Goal: Communication & Community: Answer question/provide support

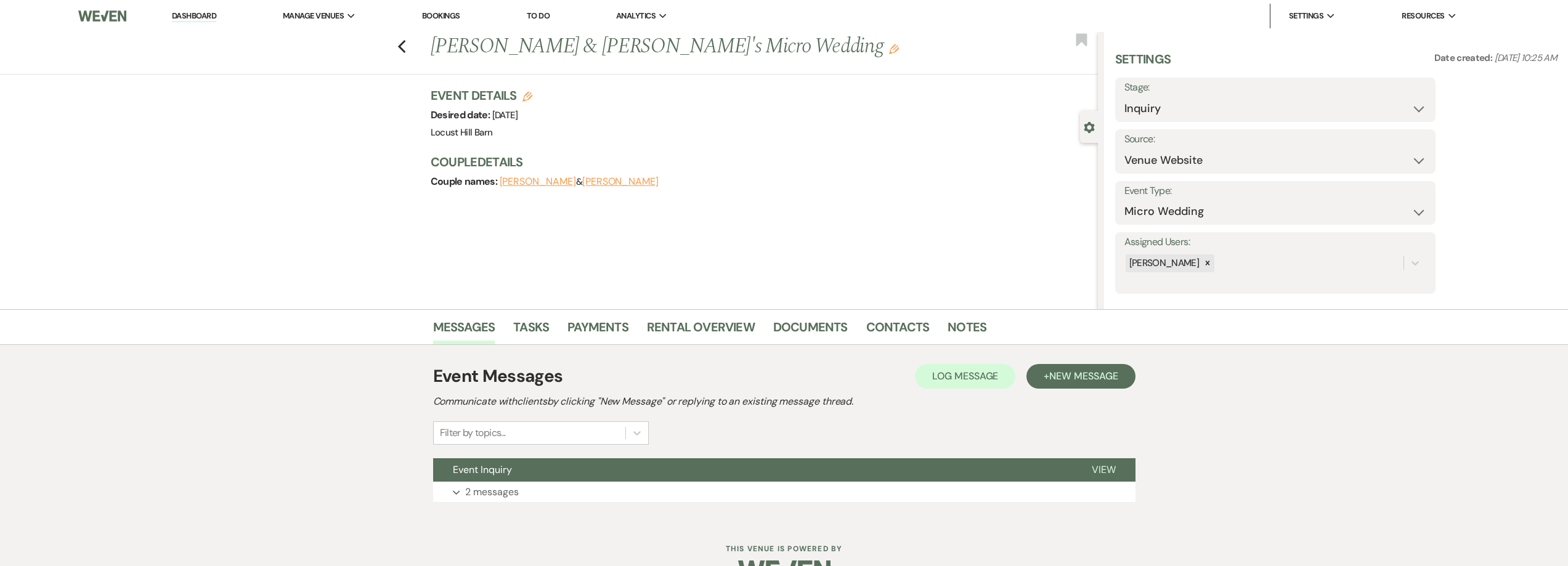
drag, startPoint x: 493, startPoint y: 493, endPoint x: 417, endPoint y: 488, distance: 76.2
click at [493, 492] on p "2 messages" at bounding box center [491, 492] width 53 height 16
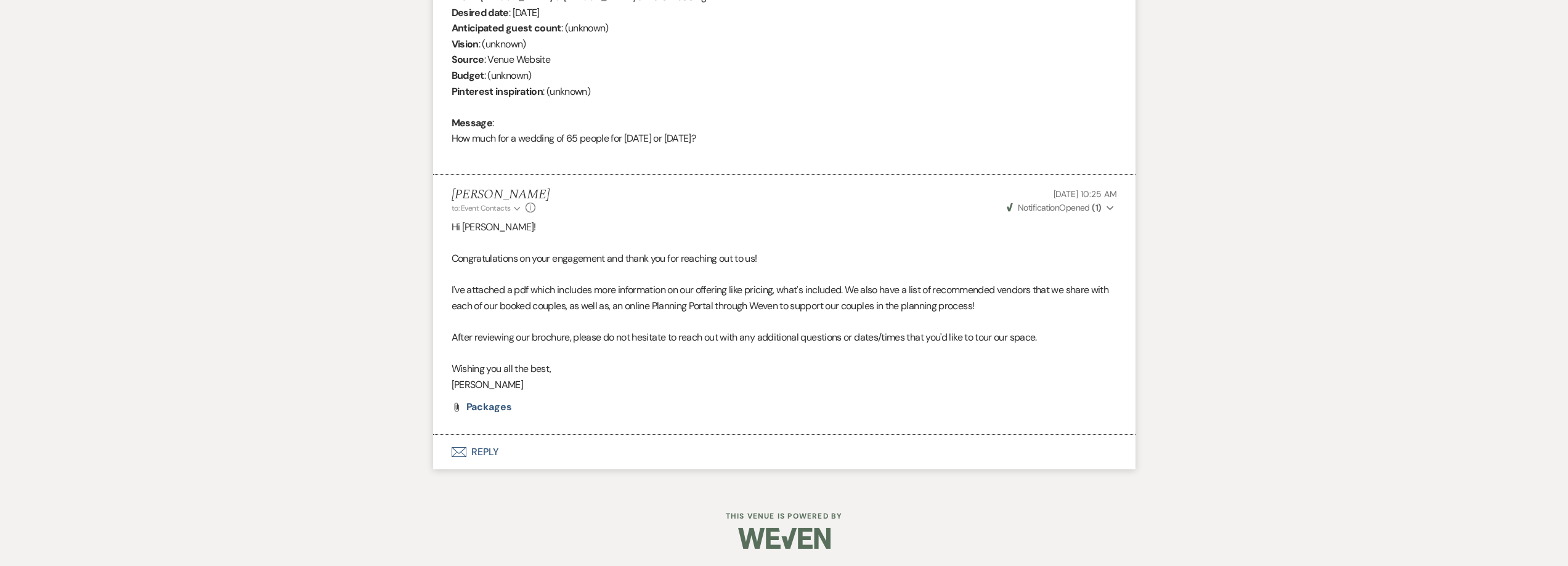
scroll to position [542, 0]
click at [482, 453] on button "Envelope Reply" at bounding box center [784, 451] width 703 height 35
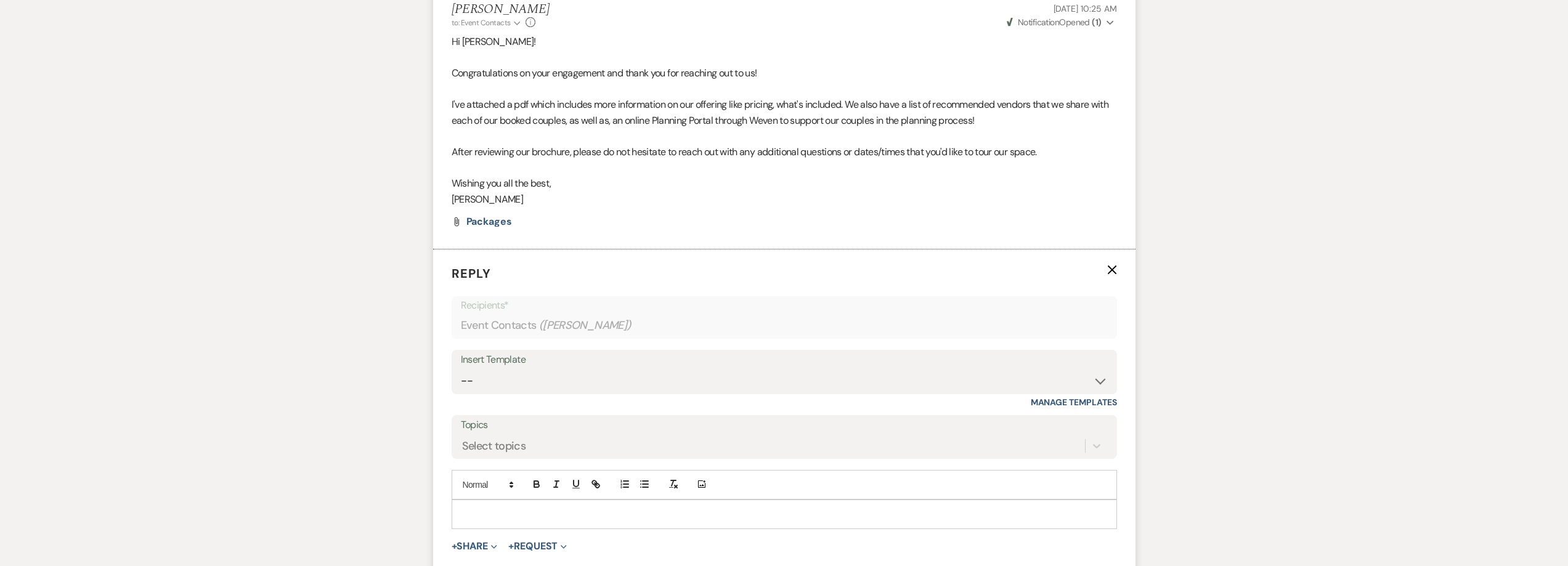
scroll to position [727, 0]
click at [470, 501] on div at bounding box center [784, 513] width 664 height 28
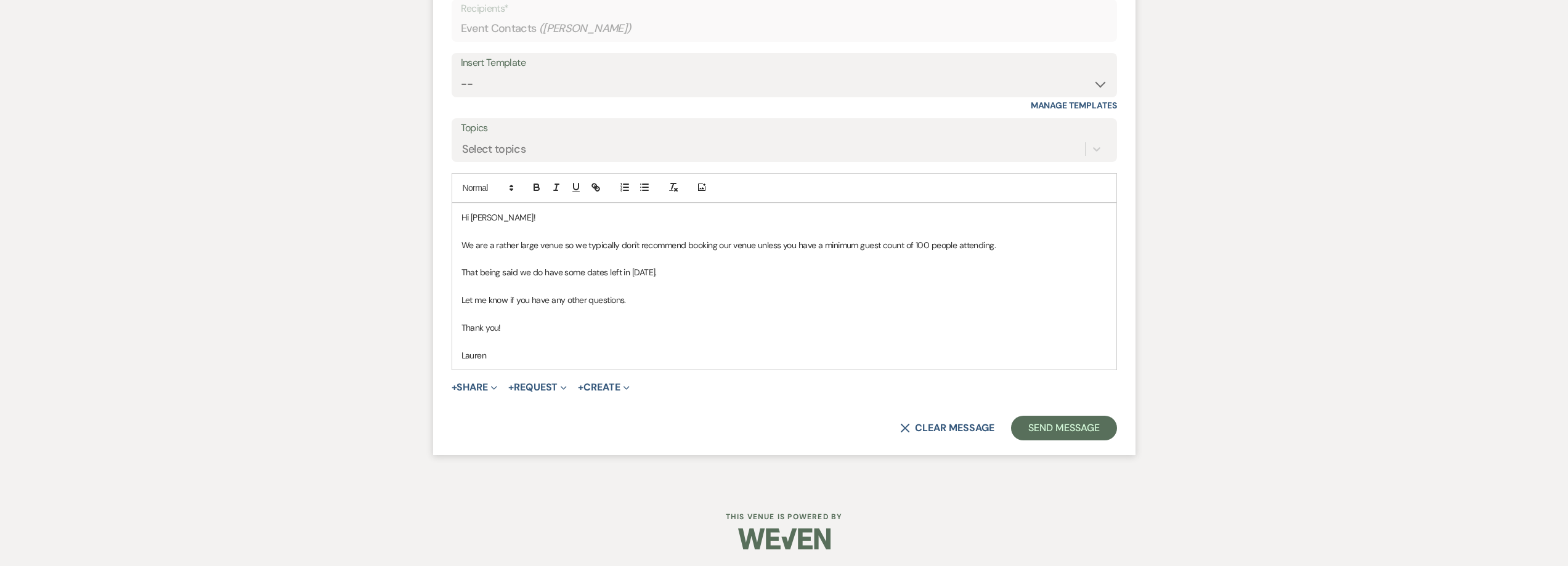
scroll to position [1025, 0]
click at [1069, 425] on button "Send Message" at bounding box center [1063, 426] width 106 height 24
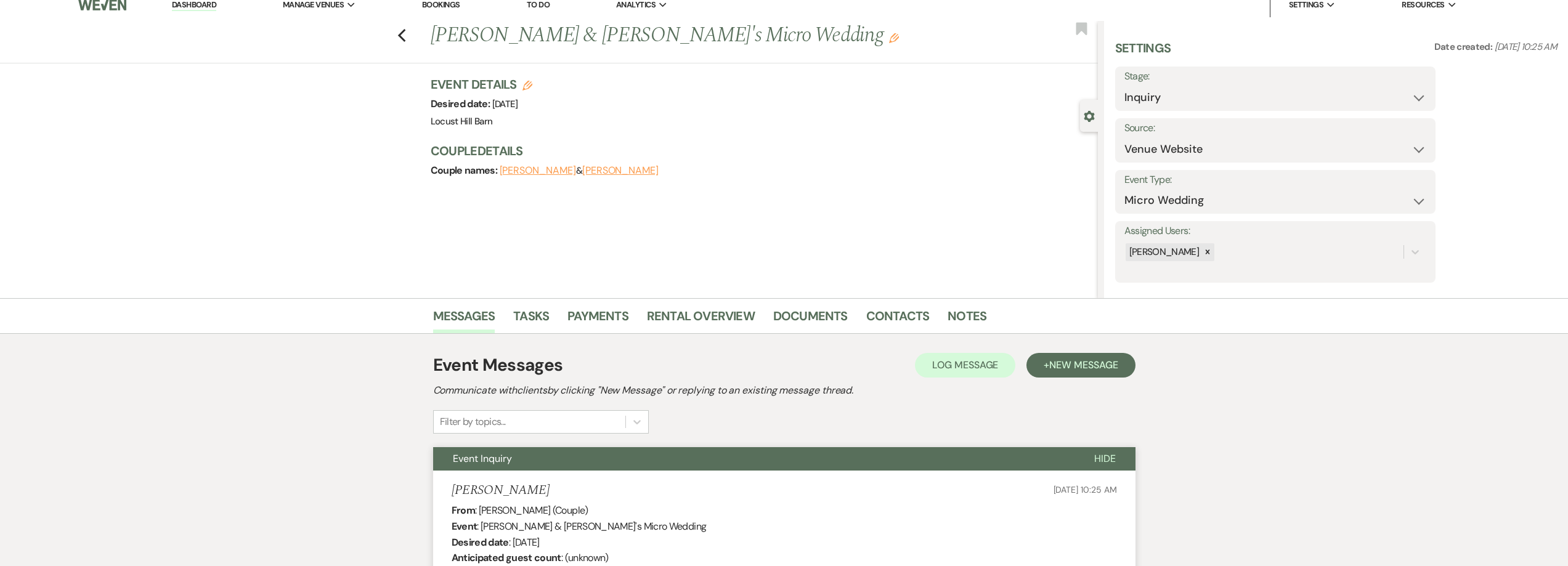
scroll to position [0, 0]
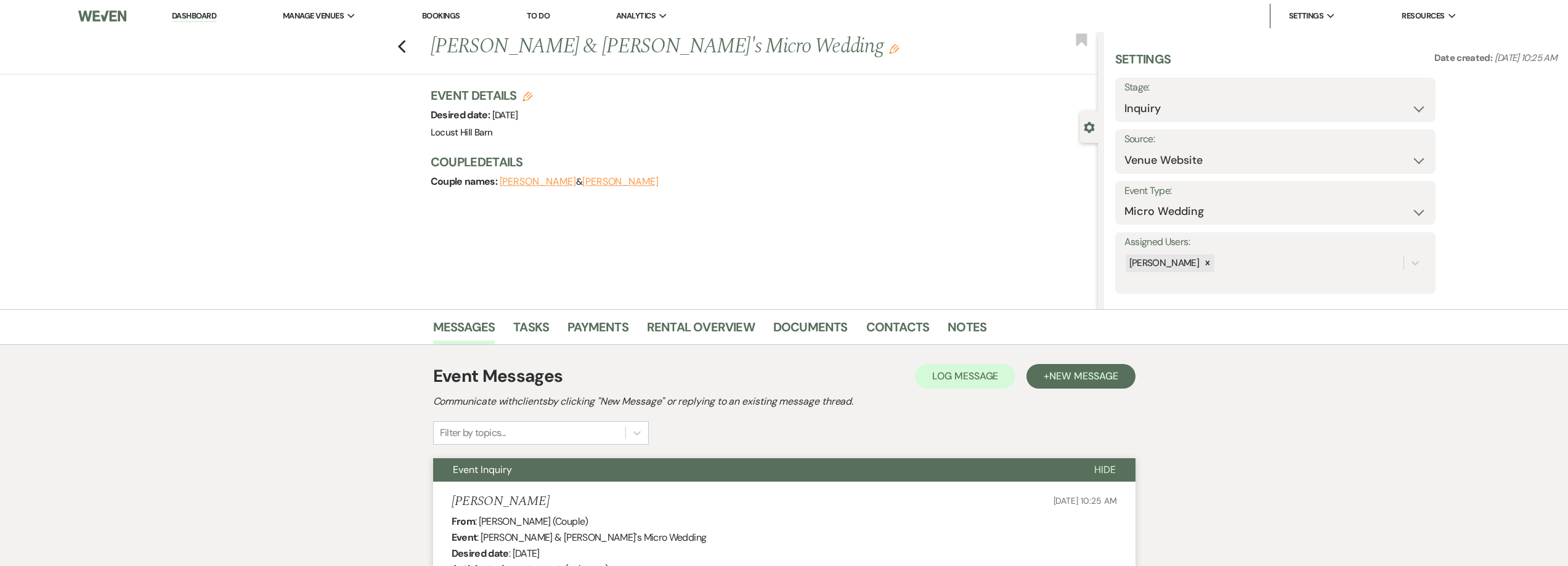
click at [198, 13] on link "Dashboard" at bounding box center [195, 16] width 45 height 12
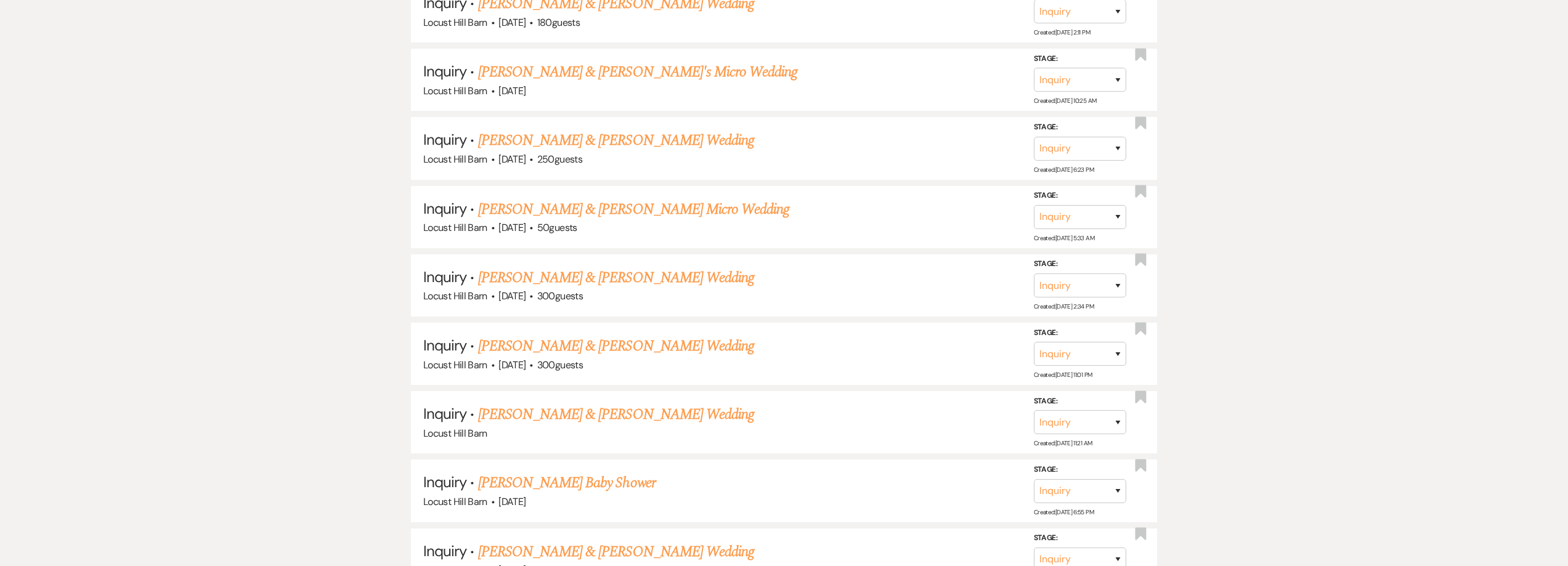
scroll to position [862, 0]
click at [1085, 354] on select "Inquiry Follow Up Tour Requested Tour Confirmed Toured Proposal Sent Booked Lost" at bounding box center [1079, 353] width 92 height 24
select select "5"
click at [1034, 342] on select "Inquiry Follow Up Tour Requested Tour Confirmed Toured Proposal Sent Booked Lost" at bounding box center [1079, 353] width 92 height 24
click at [1103, 350] on button "Save" at bounding box center [1101, 352] width 62 height 24
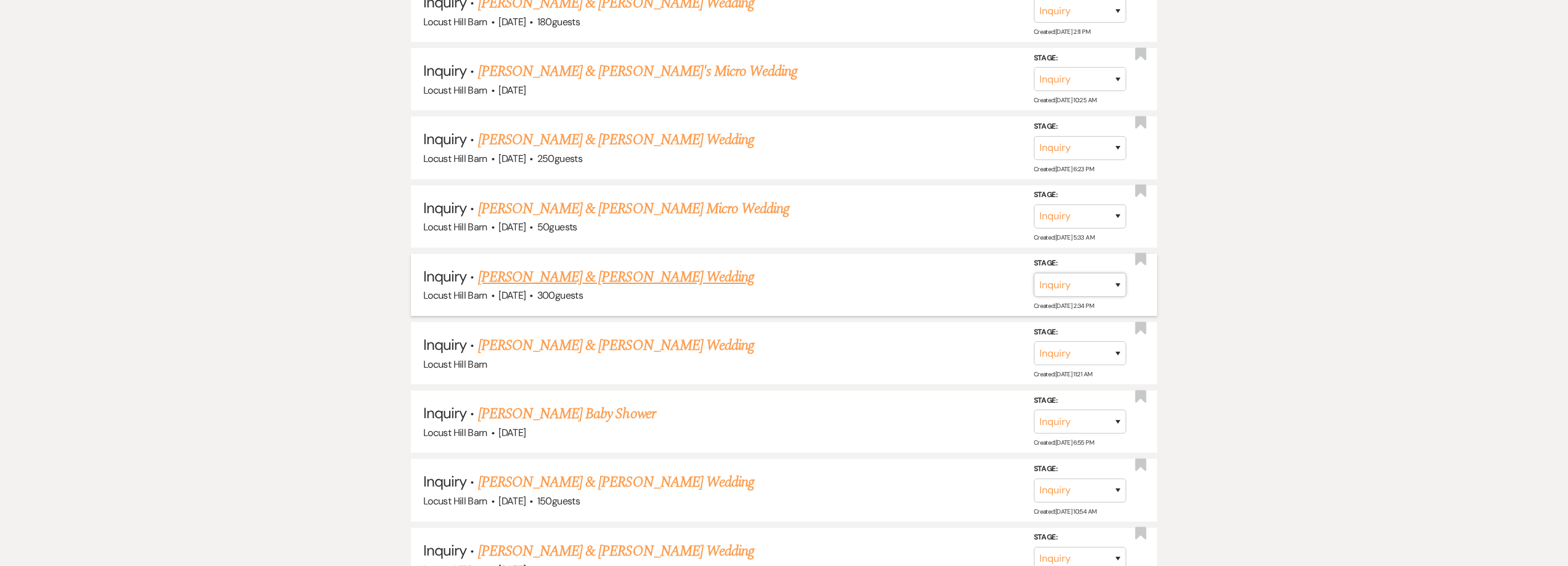
click at [1083, 288] on select "Inquiry Follow Up Tour Requested Tour Confirmed Toured Proposal Sent Booked Lost" at bounding box center [1079, 284] width 92 height 24
select select "5"
click at [1034, 273] on select "Inquiry Follow Up Tour Requested Tour Confirmed Toured Proposal Sent Booked Lost" at bounding box center [1079, 284] width 92 height 24
click at [1092, 282] on button "Save" at bounding box center [1101, 283] width 62 height 24
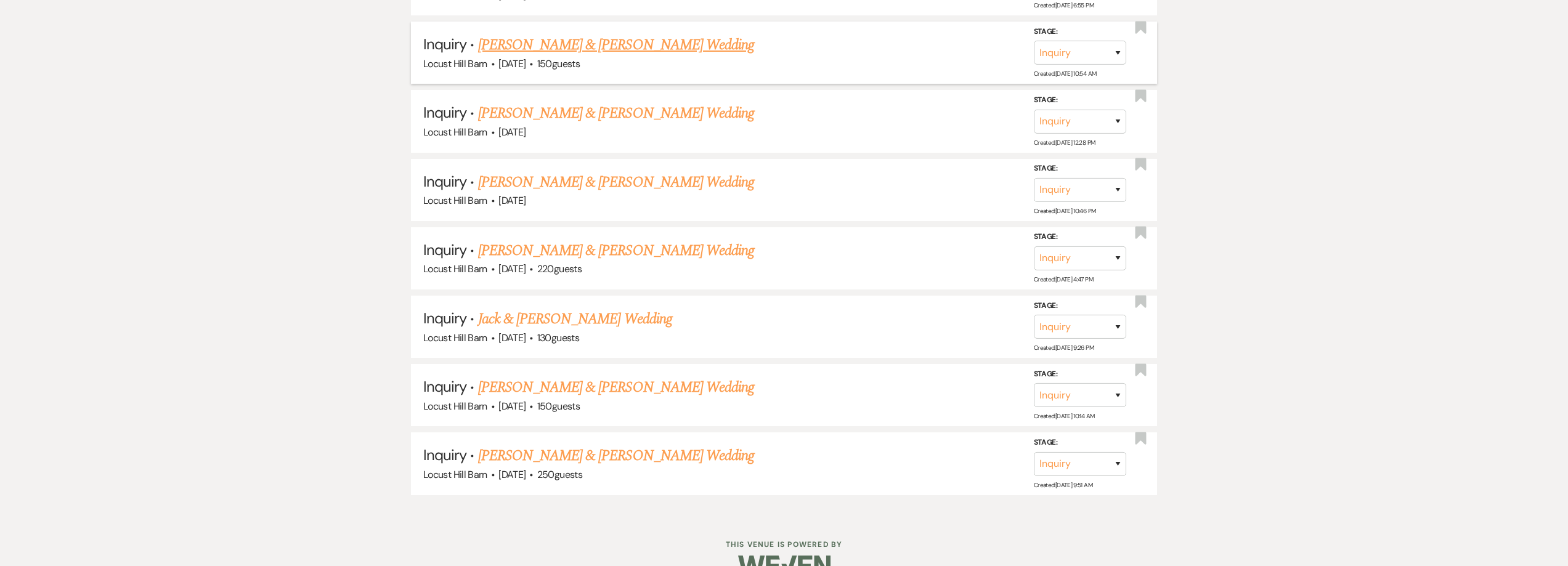
scroll to position [1232, 0]
click at [1121, 463] on select "Inquiry Follow Up Tour Requested Tour Confirmed Toured Proposal Sent Booked Lost" at bounding box center [1079, 462] width 92 height 24
select select "8"
click at [1034, 451] on select "Inquiry Follow Up Tour Requested Tour Confirmed Toured Proposal Sent Booked Lost" at bounding box center [1079, 462] width 92 height 24
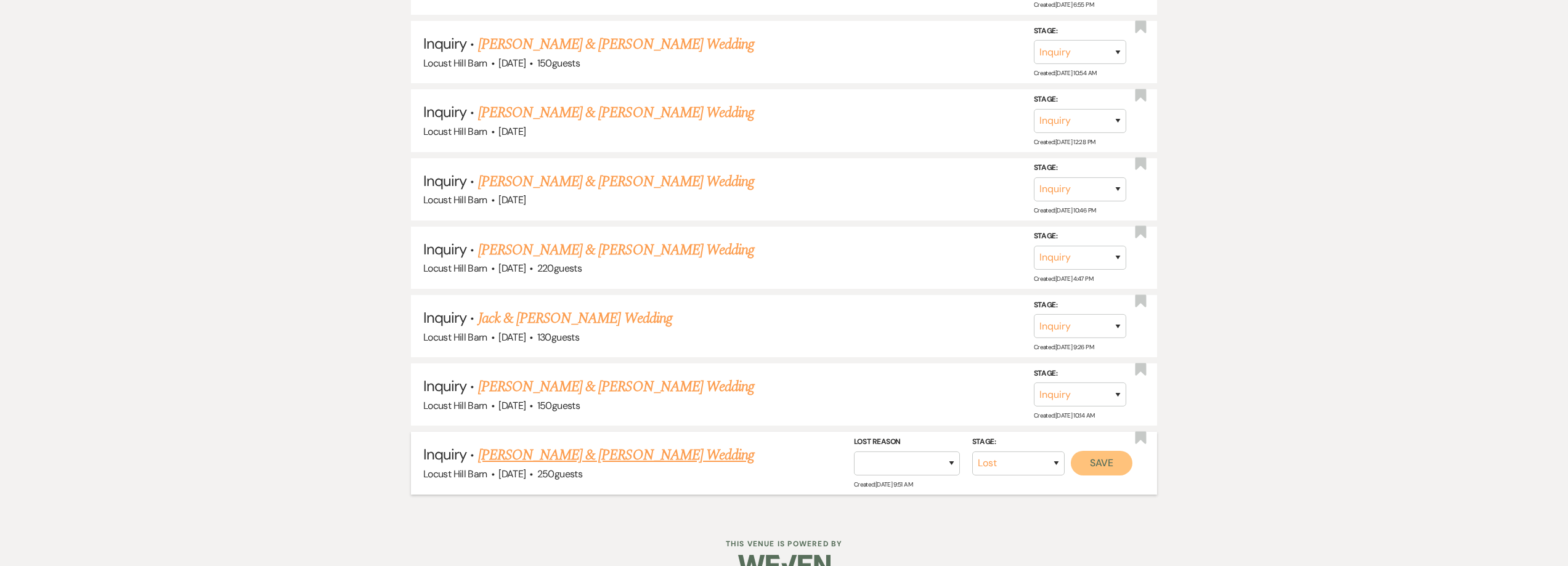
click at [1087, 462] on button "Save" at bounding box center [1101, 462] width 62 height 24
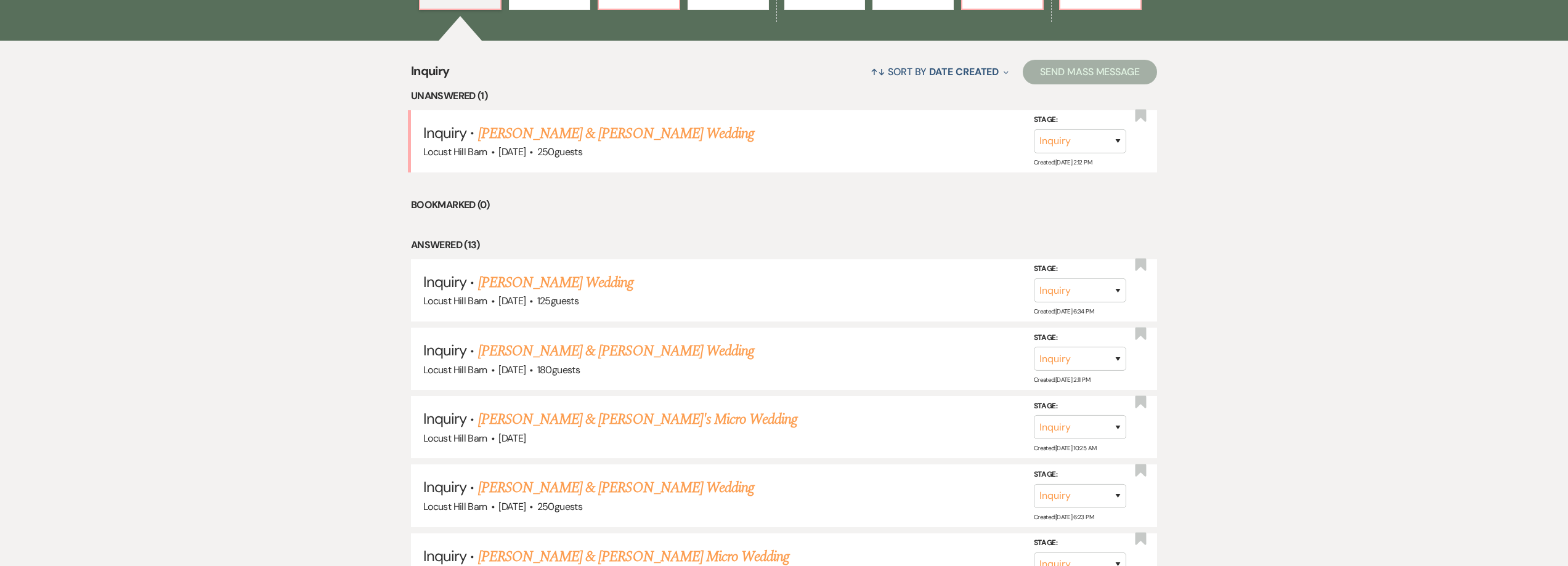
scroll to position [206, 0]
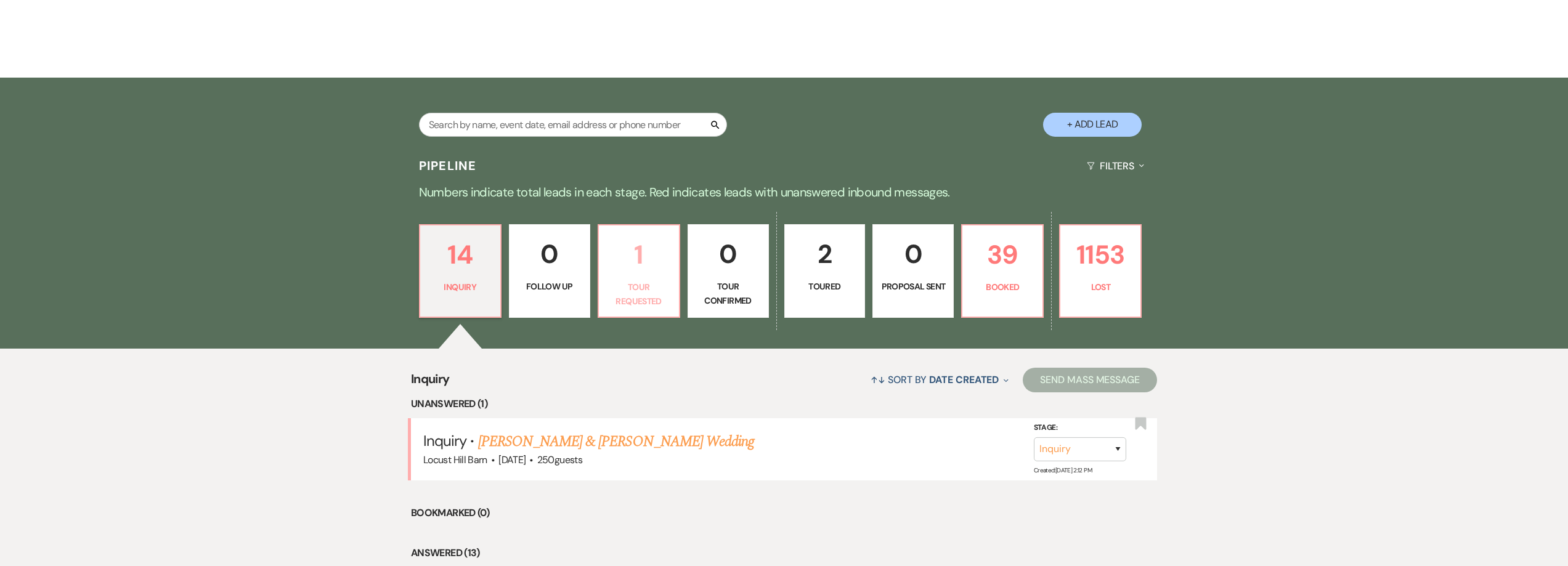
click at [656, 282] on p "Tour Requested" at bounding box center [638, 294] width 65 height 28
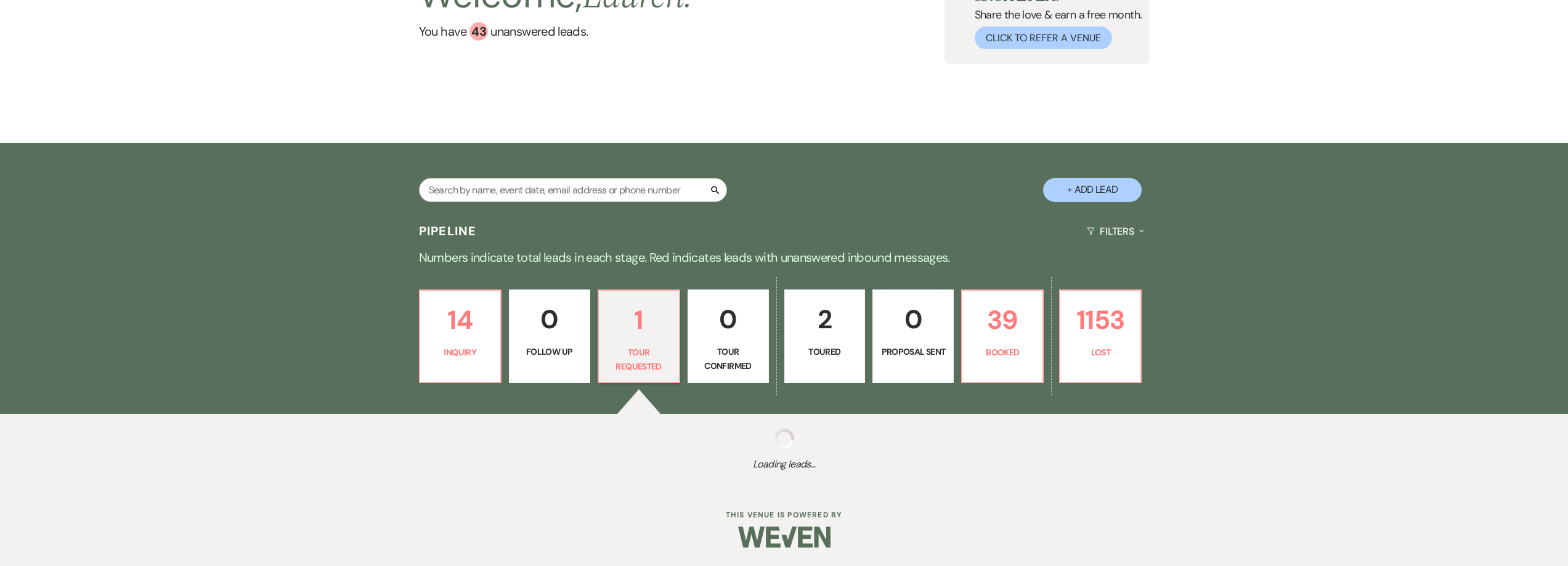
scroll to position [206, 0]
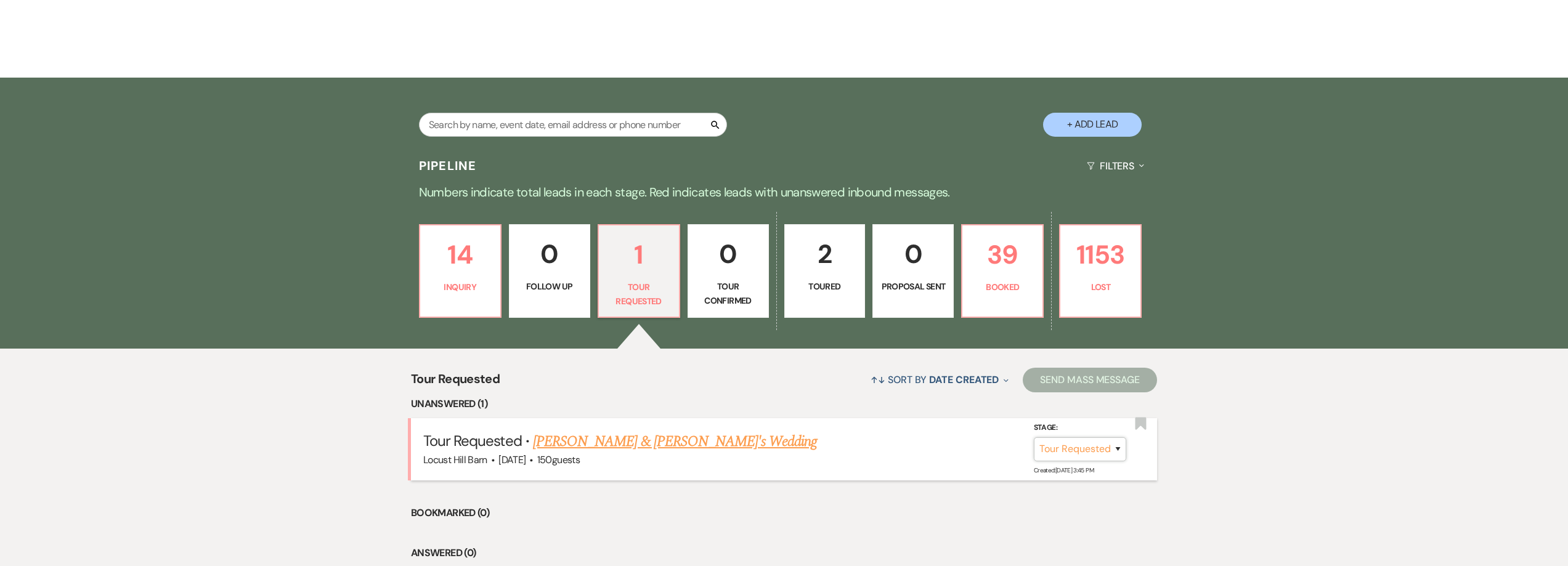
click at [1076, 445] on select "Inquiry Follow Up Tour Requested Tour Confirmed Toured Proposal Sent Booked Lost" at bounding box center [1079, 449] width 92 height 24
select select "5"
click at [1034, 437] on select "Inquiry Follow Up Tour Requested Tour Confirmed Toured Proposal Sent Booked Lost" at bounding box center [1079, 449] width 92 height 24
click at [1105, 453] on button "Save" at bounding box center [1101, 448] width 62 height 24
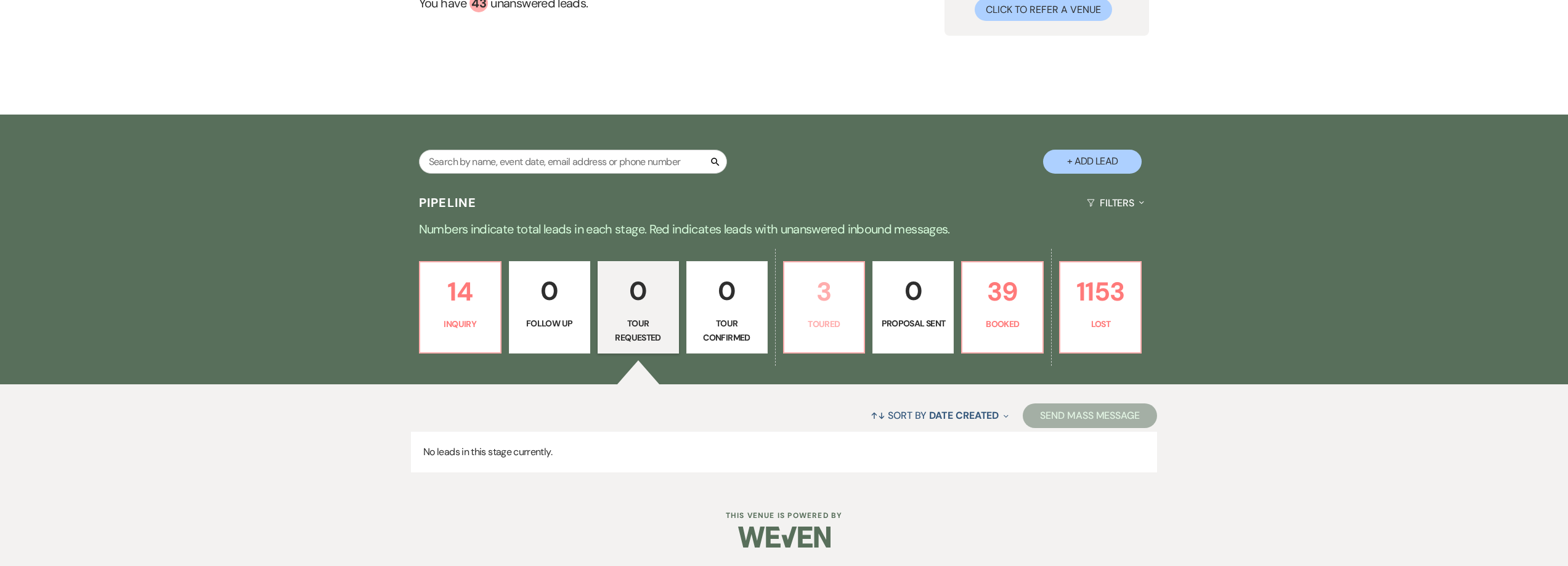
click at [829, 310] on p "3" at bounding box center [824, 291] width 65 height 42
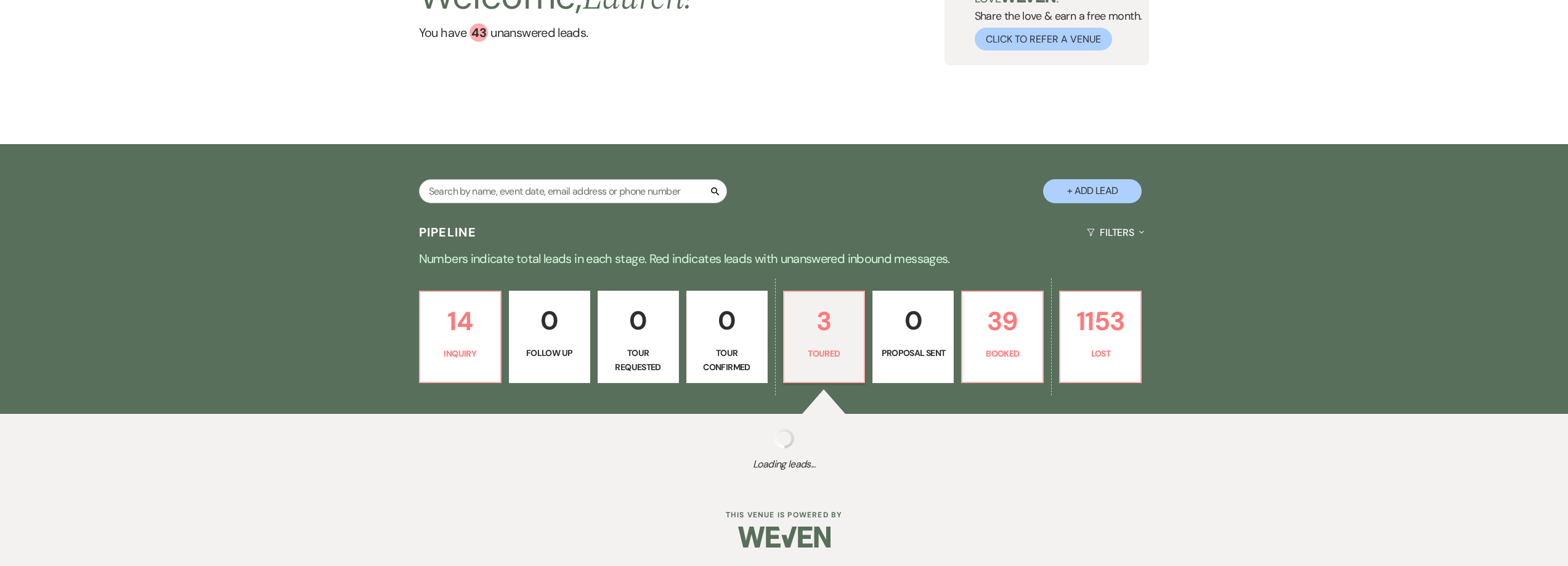
select select "5"
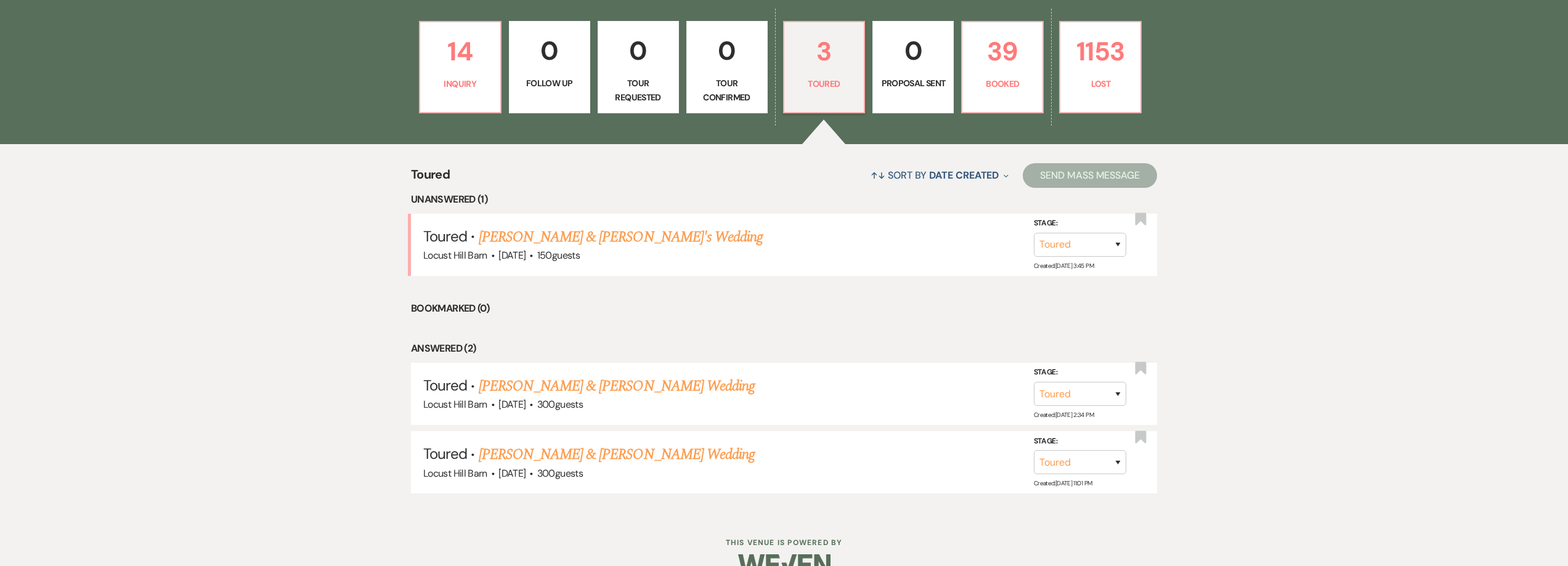
scroll to position [437, 0]
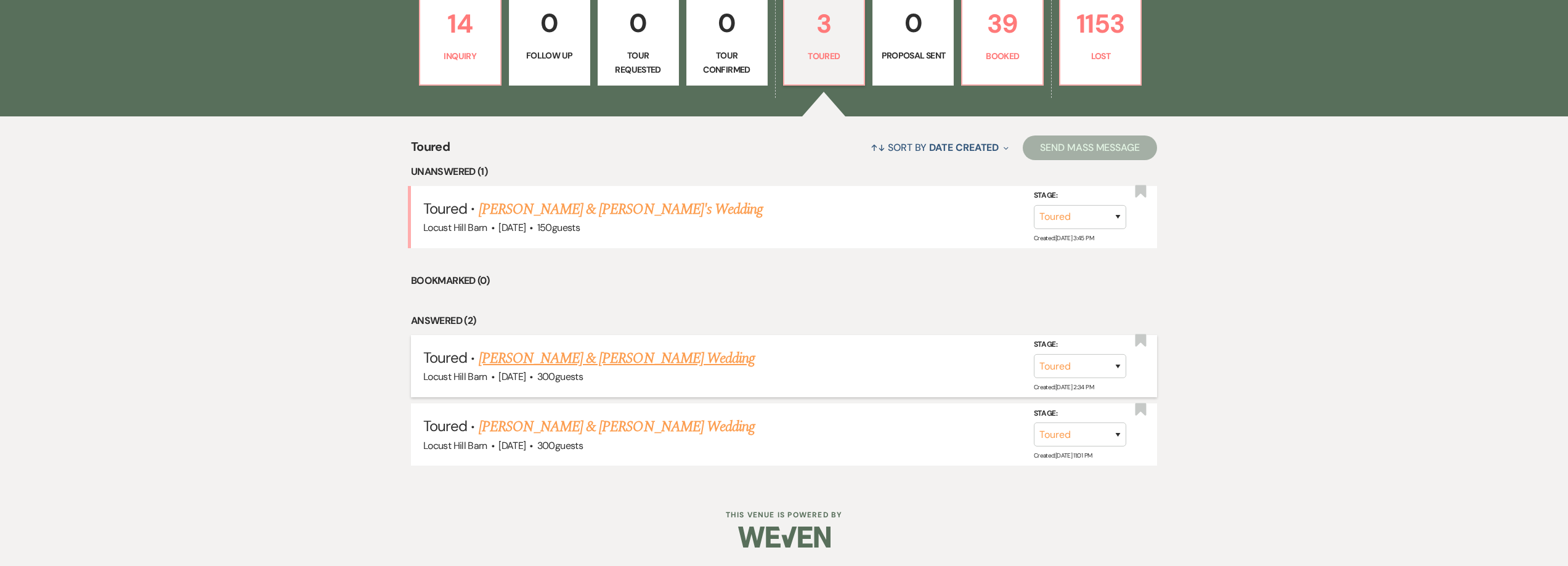
click at [564, 356] on link "[PERSON_NAME] & [PERSON_NAME] Wedding" at bounding box center [616, 358] width 276 height 22
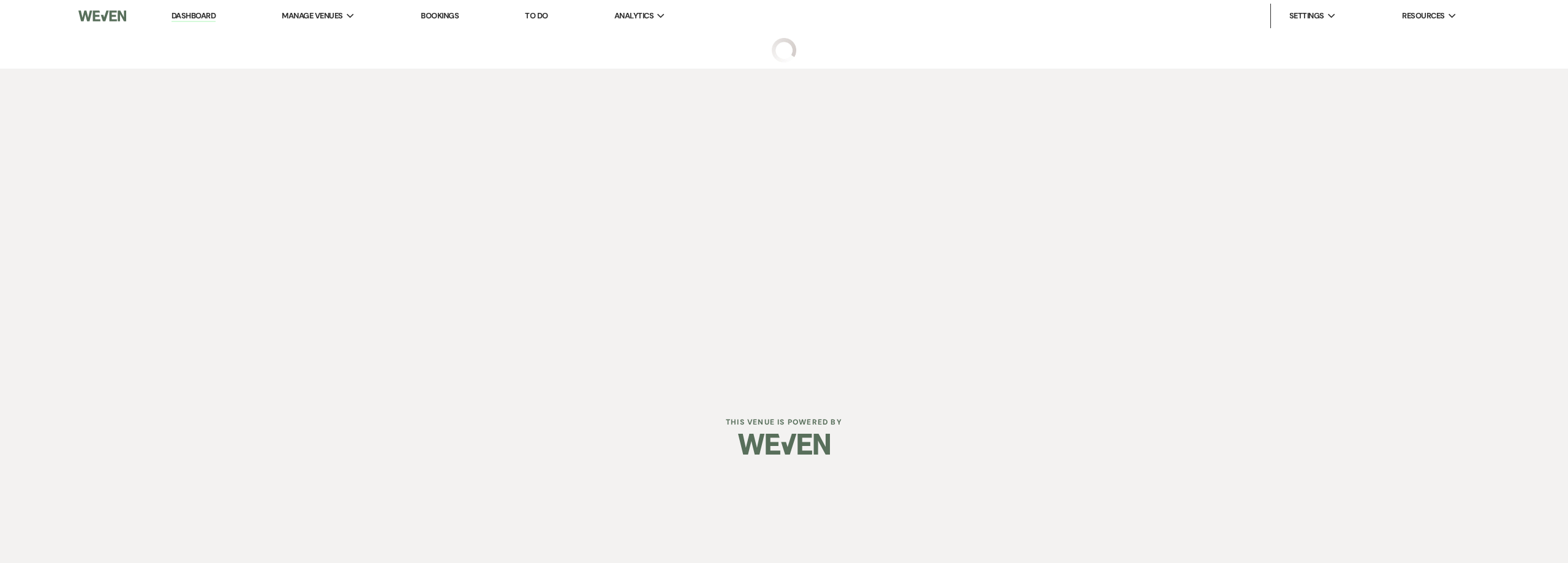
select select "5"
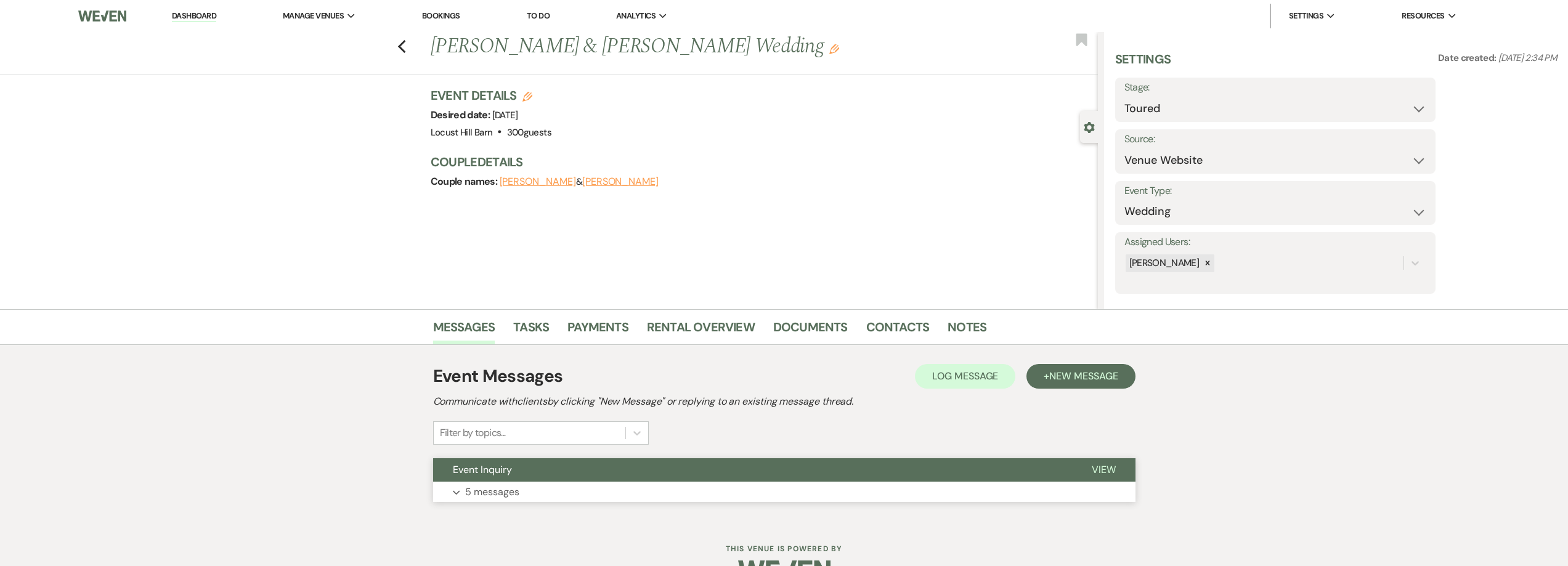
click at [481, 489] on p "5 messages" at bounding box center [492, 492] width 54 height 16
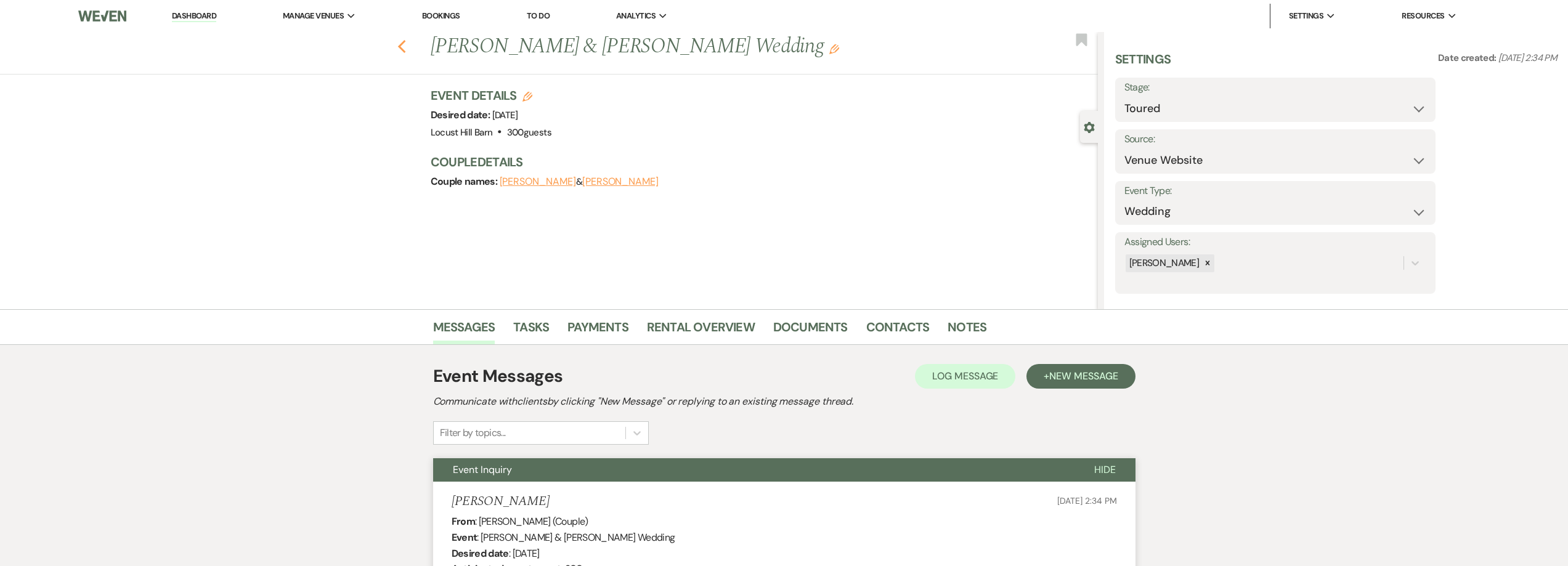
click at [403, 50] on icon "Previous" at bounding box center [402, 46] width 10 height 15
select select "5"
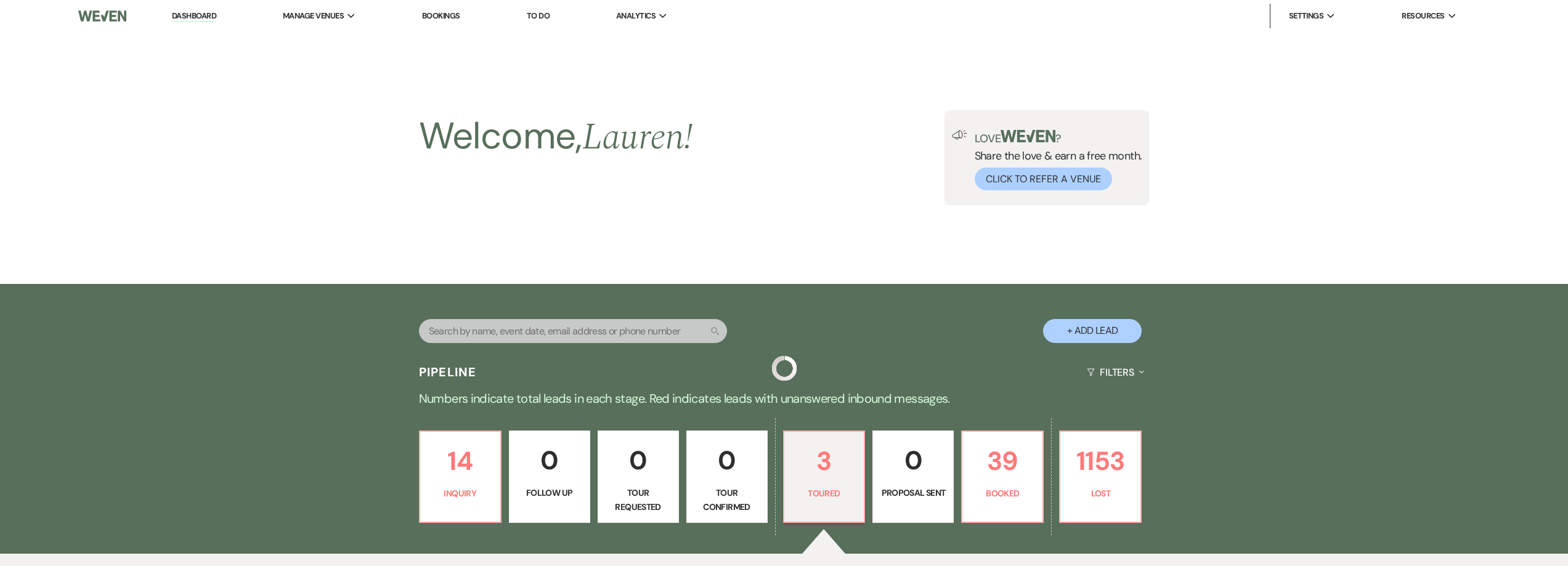
scroll to position [437, 0]
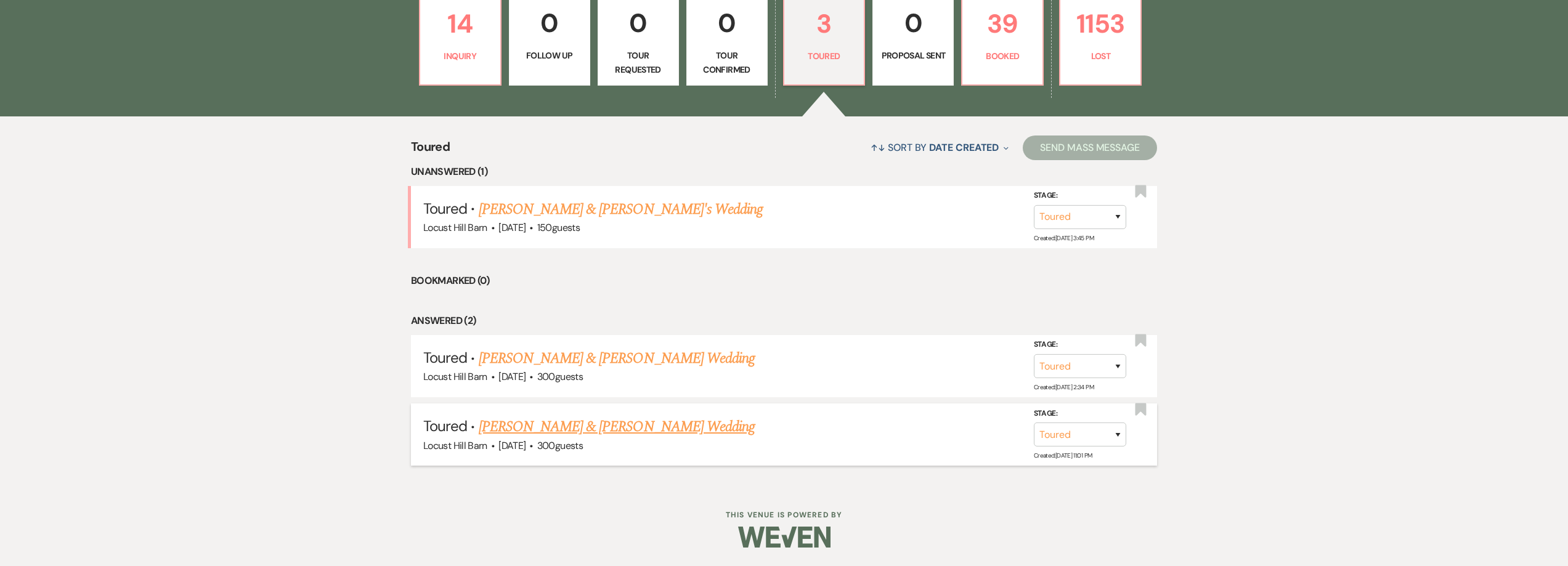
click at [535, 423] on link "[PERSON_NAME] & [PERSON_NAME] Wedding" at bounding box center [616, 427] width 276 height 22
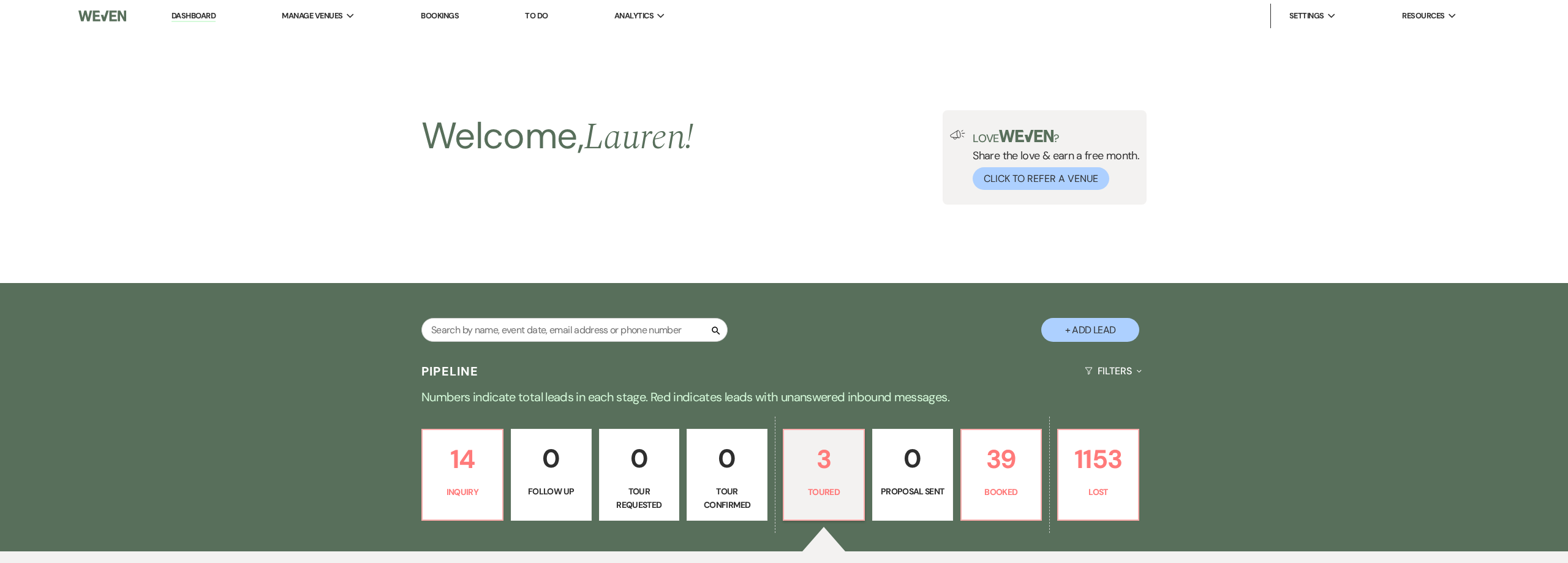
select select "5"
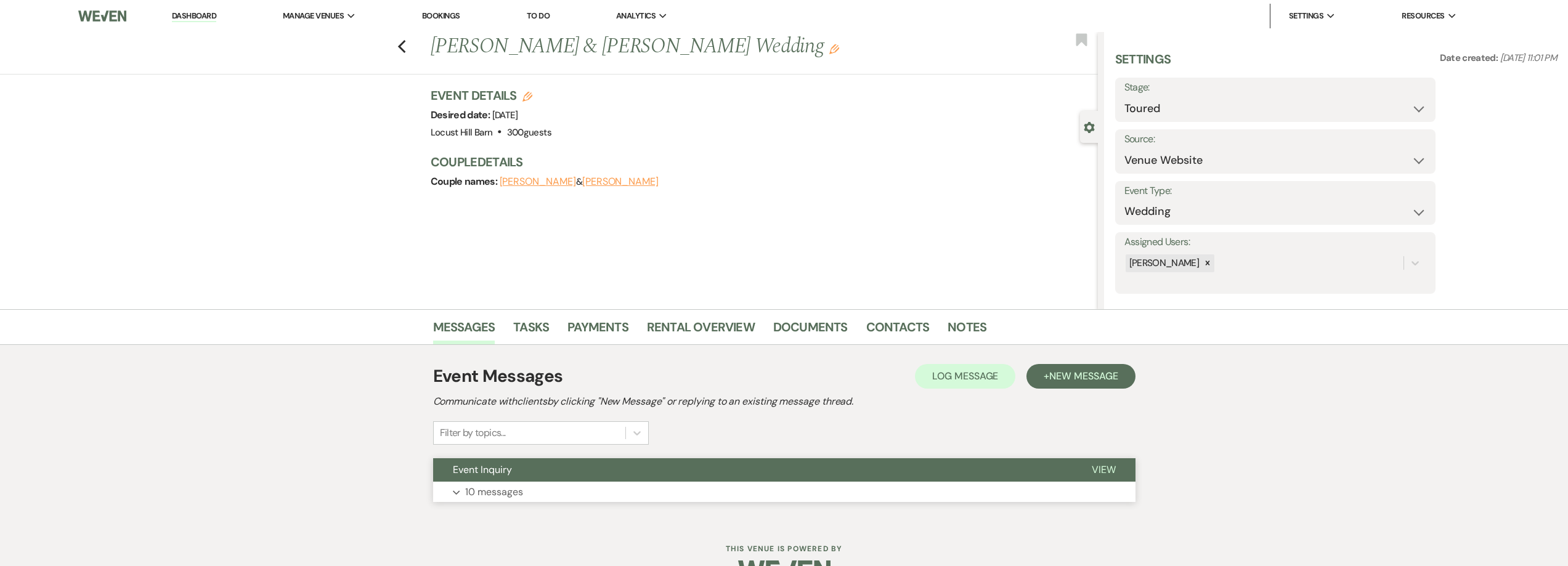
click at [498, 493] on p "10 messages" at bounding box center [494, 492] width 58 height 16
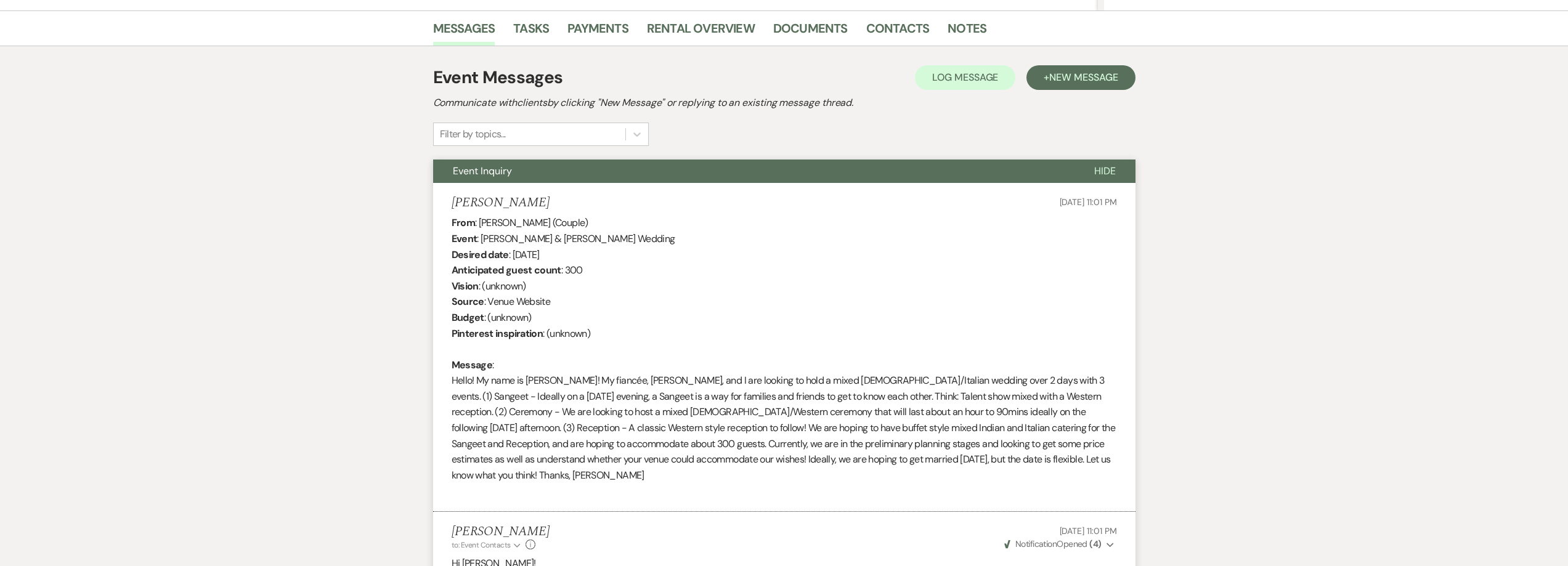
scroll to position [62, 0]
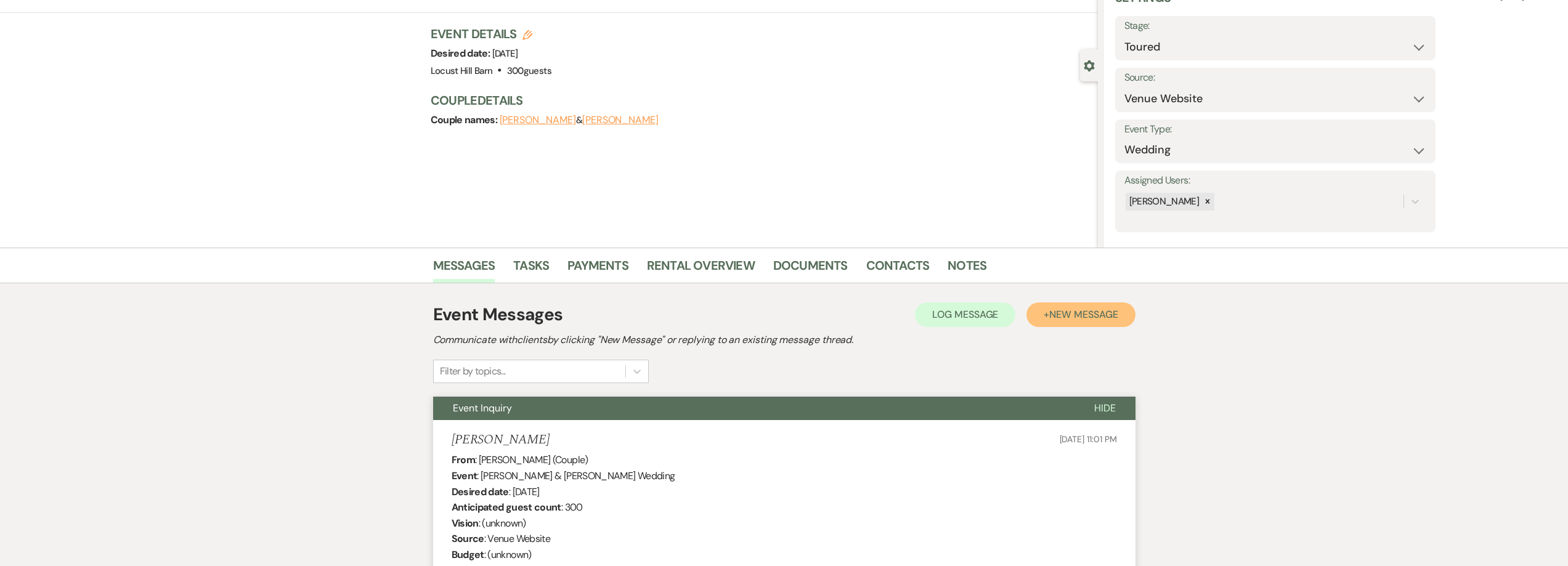
click at [1046, 314] on button "+ New Message" at bounding box center [1080, 313] width 108 height 24
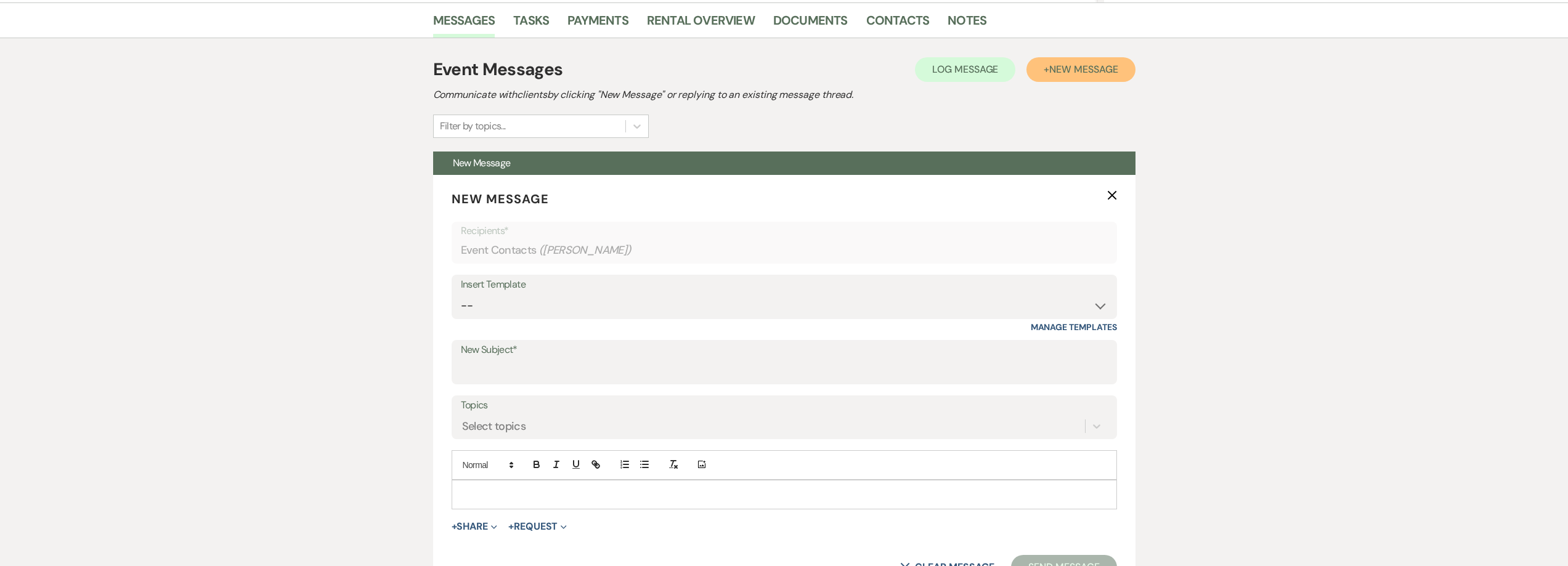
scroll to position [308, 0]
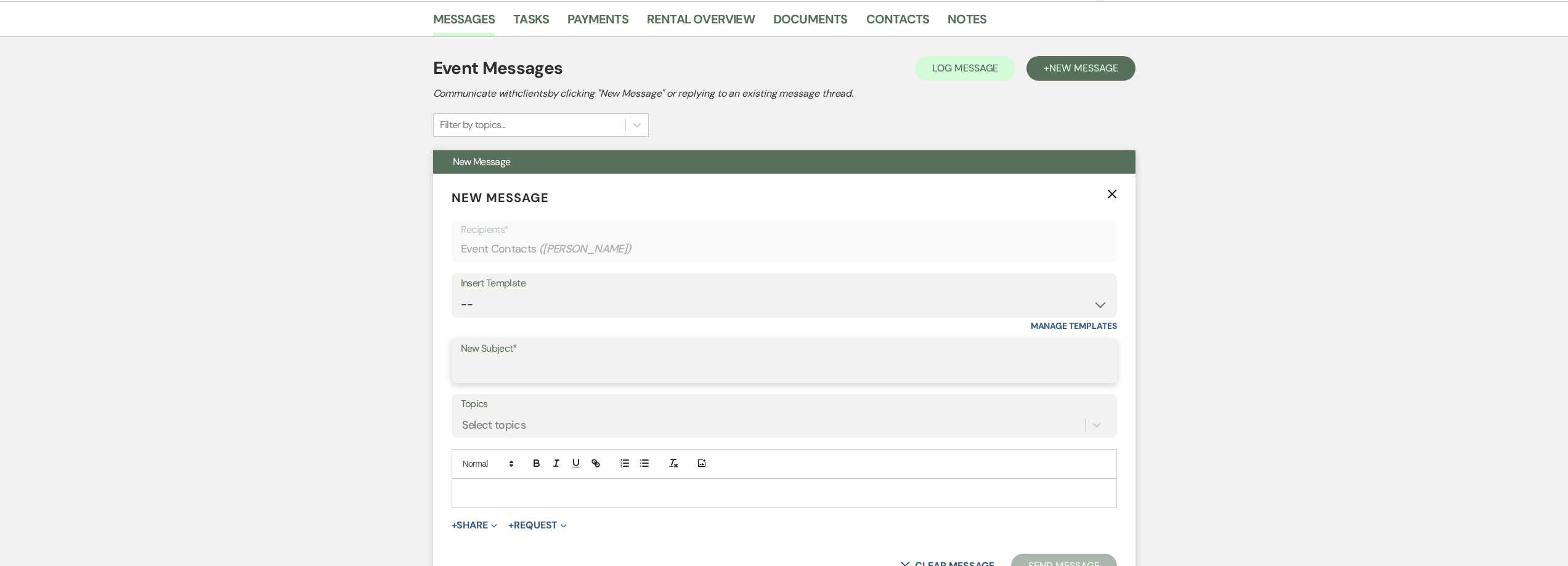
click at [502, 372] on input "New Subject*" at bounding box center [784, 370] width 647 height 24
type input "Follow-up From Tour"
click at [475, 494] on p at bounding box center [784, 493] width 646 height 14
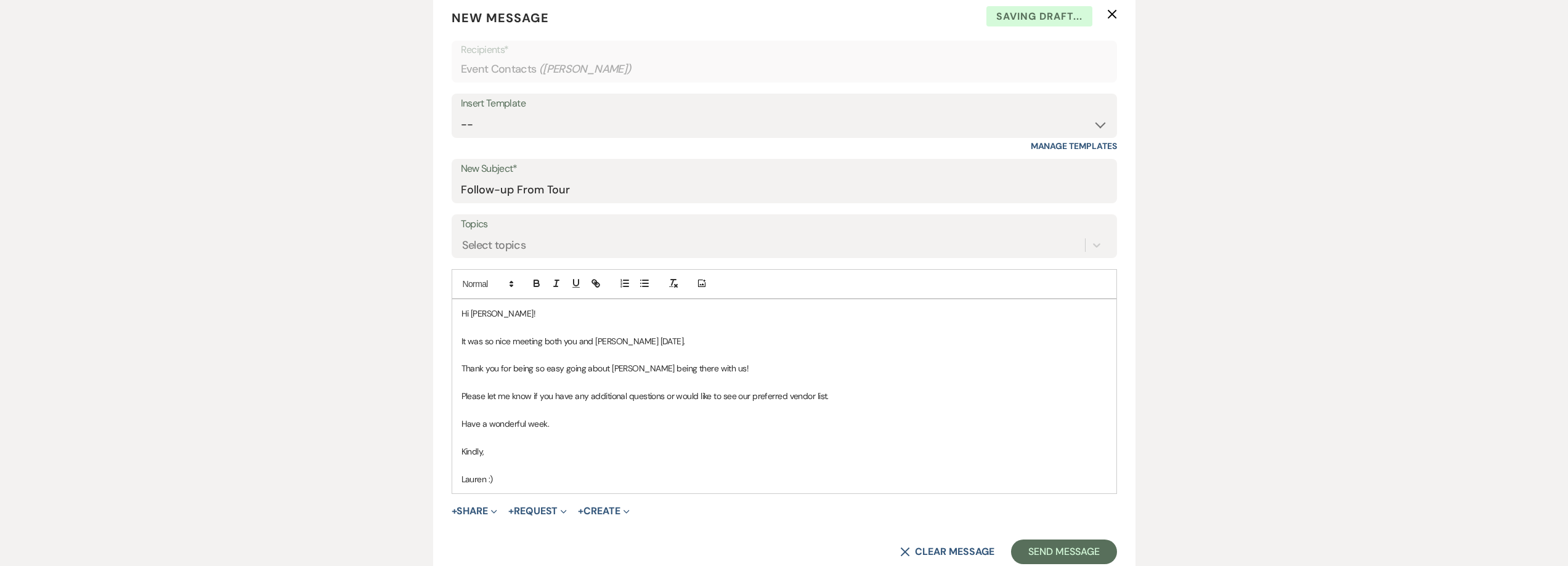
scroll to position [653, 0]
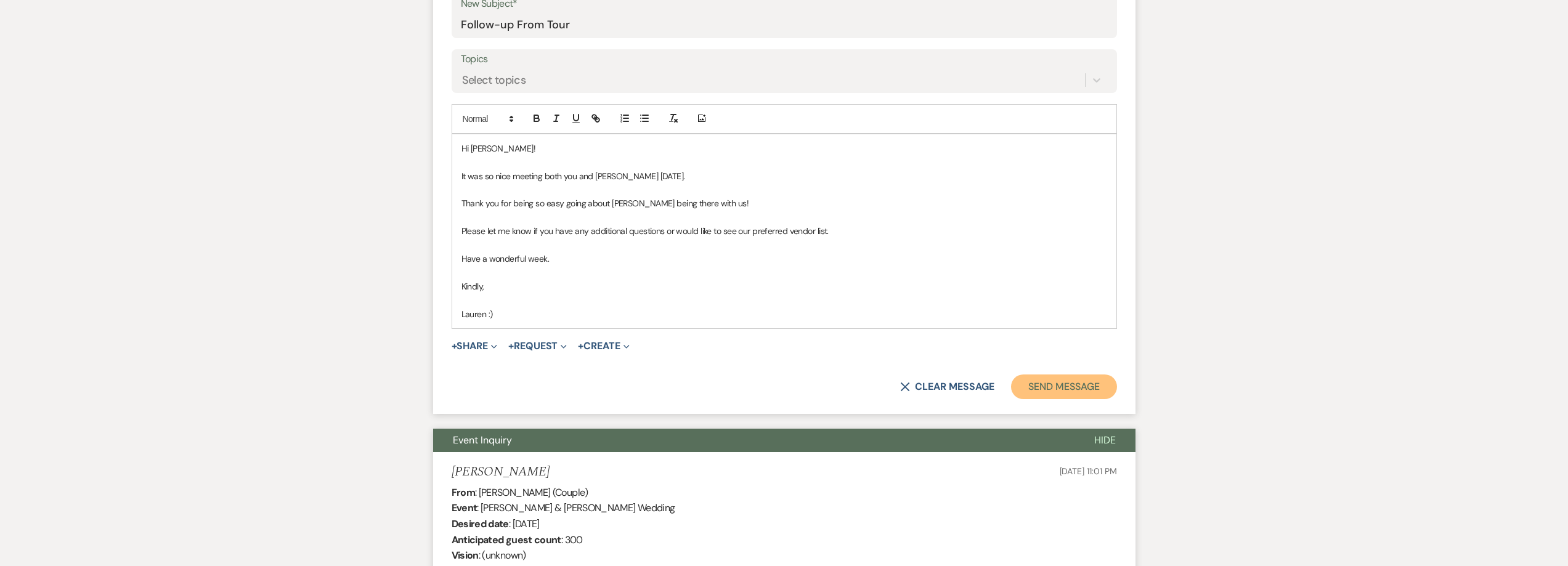
click at [1053, 381] on button "Send Message" at bounding box center [1063, 386] width 106 height 24
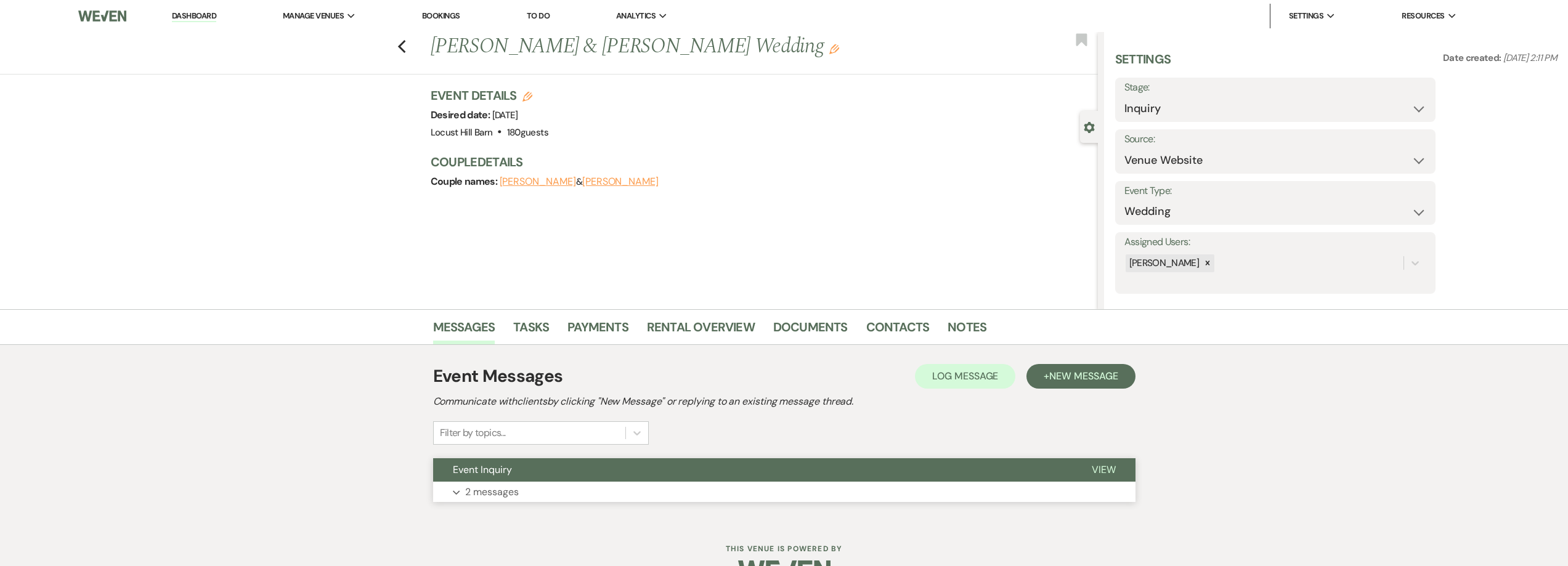
click at [490, 490] on p "2 messages" at bounding box center [491, 492] width 53 height 16
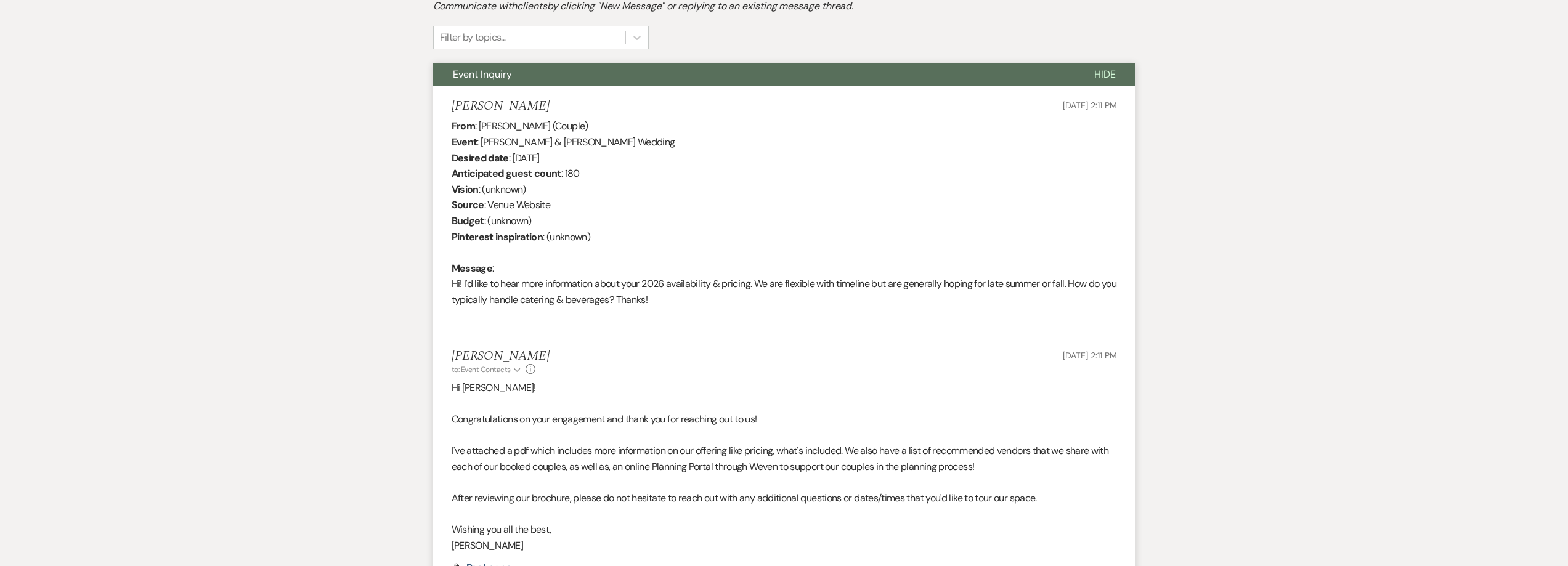
scroll to position [557, 0]
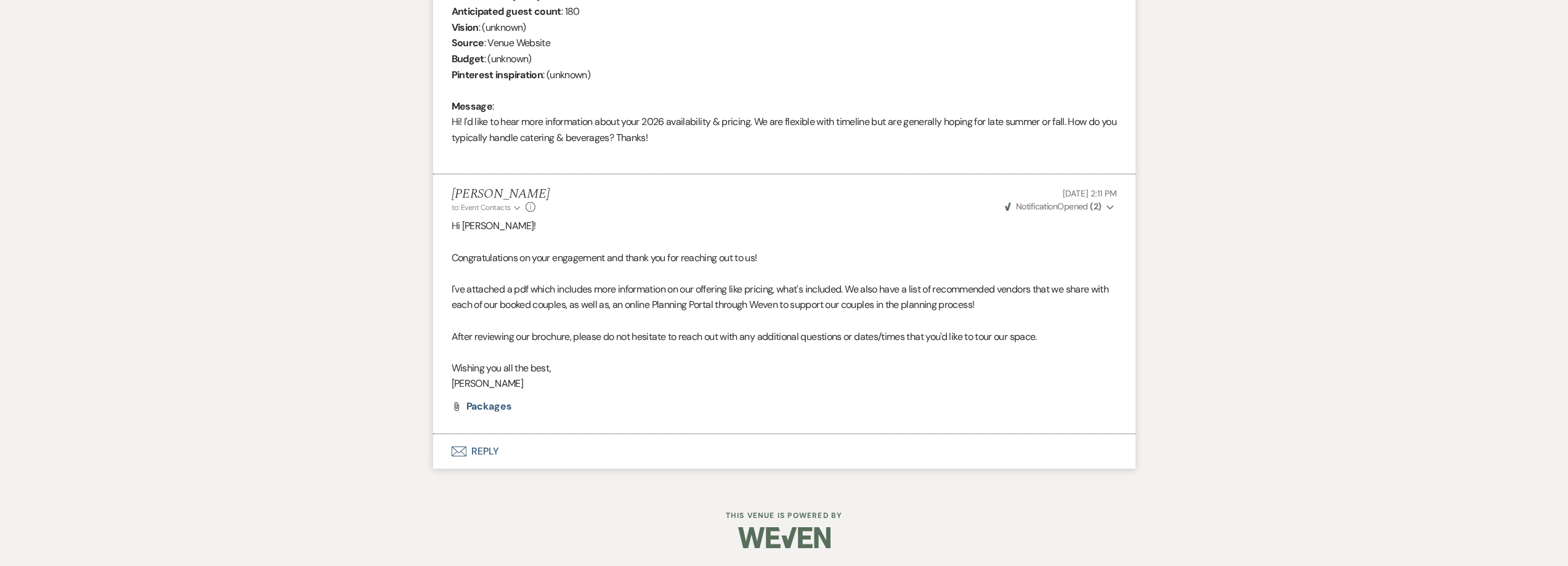
click at [490, 457] on button "Envelope Reply" at bounding box center [784, 452] width 703 height 35
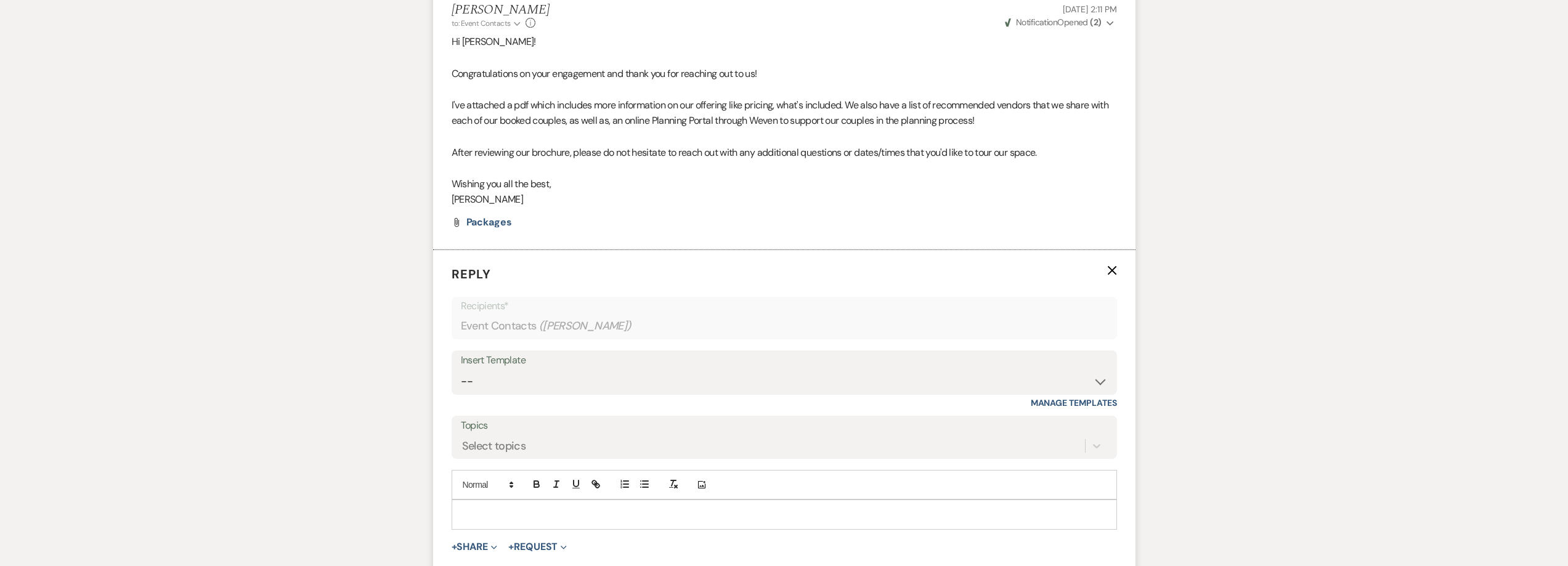
scroll to position [742, 0]
click at [491, 501] on div at bounding box center [784, 513] width 664 height 28
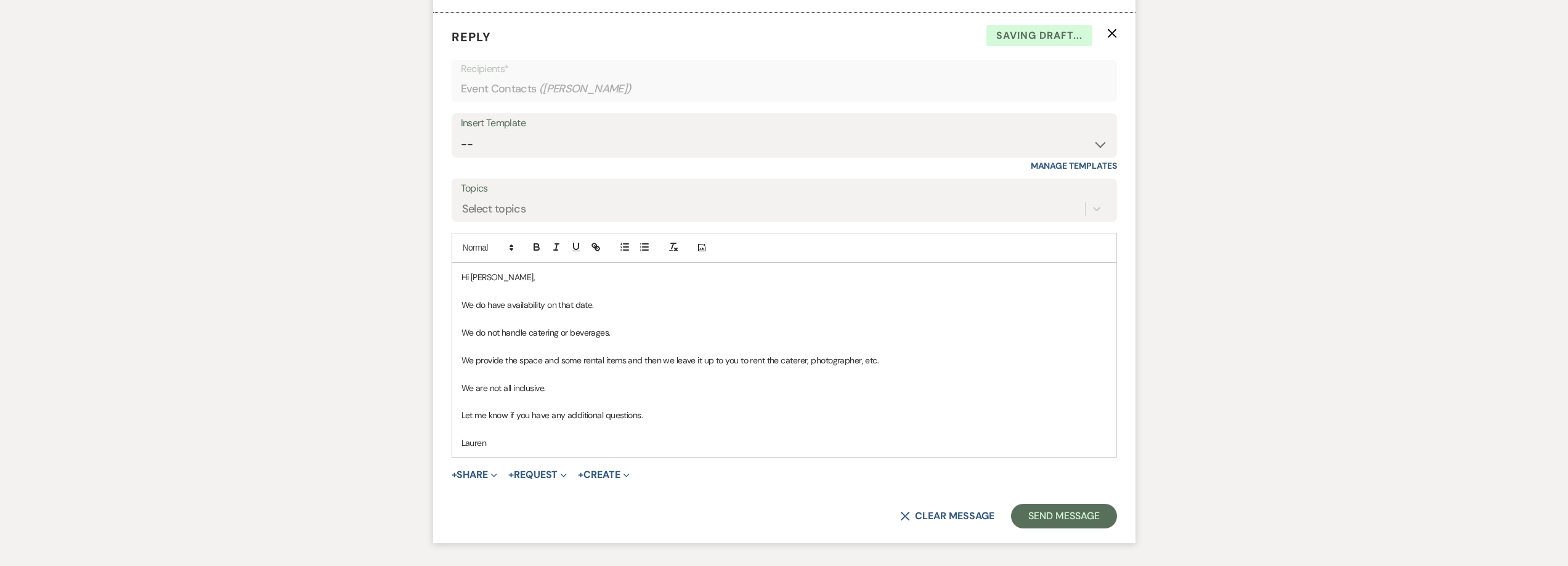
scroll to position [1046, 0]
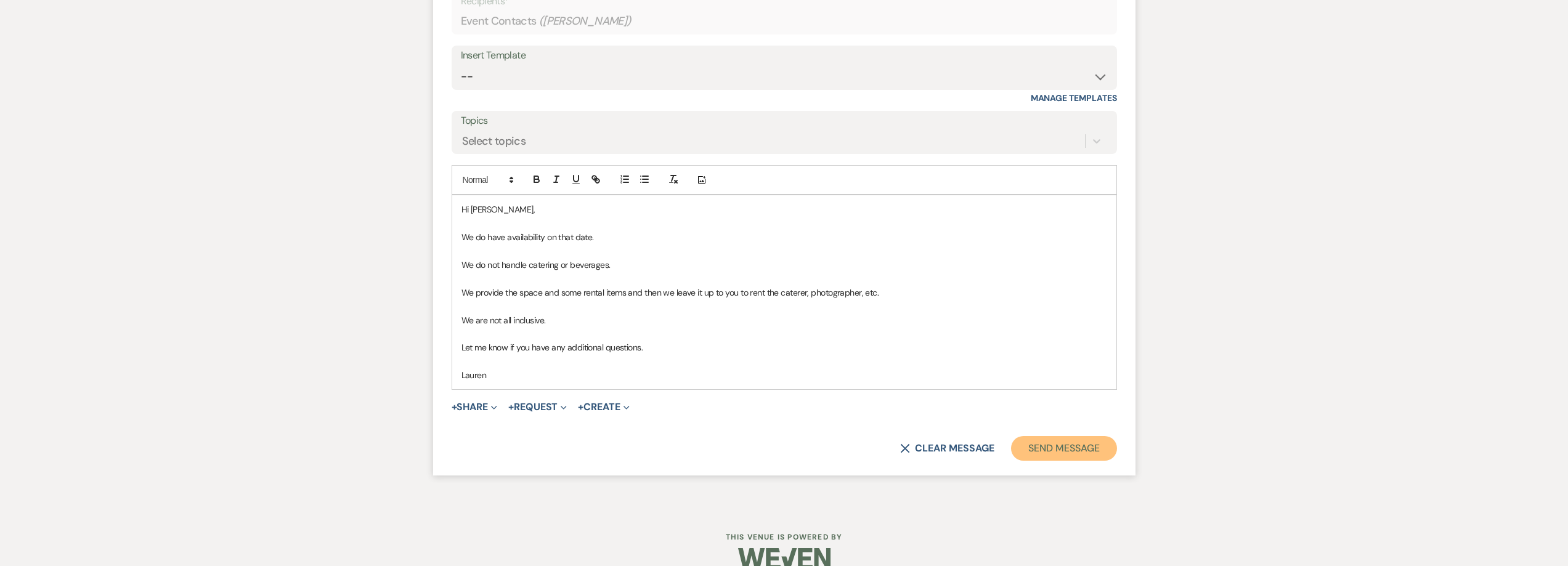
click at [1085, 449] on button "Send Message" at bounding box center [1063, 448] width 106 height 24
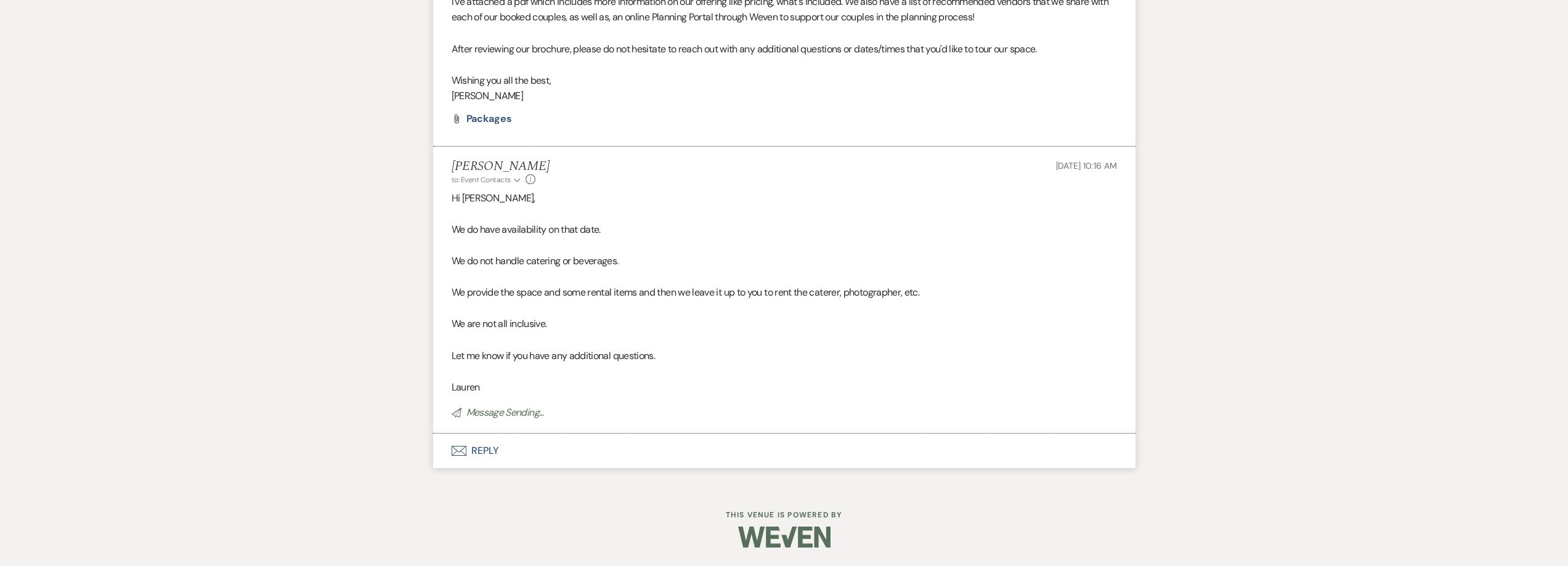
scroll to position [819, 0]
